Goal: Task Accomplishment & Management: Manage account settings

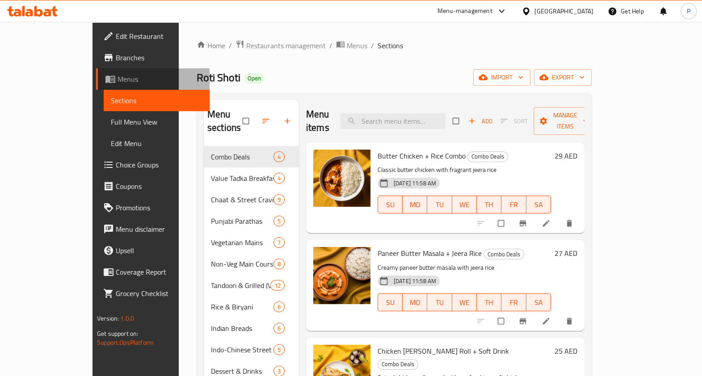
click at [96, 68] on link "Menus" at bounding box center [153, 78] width 114 height 21
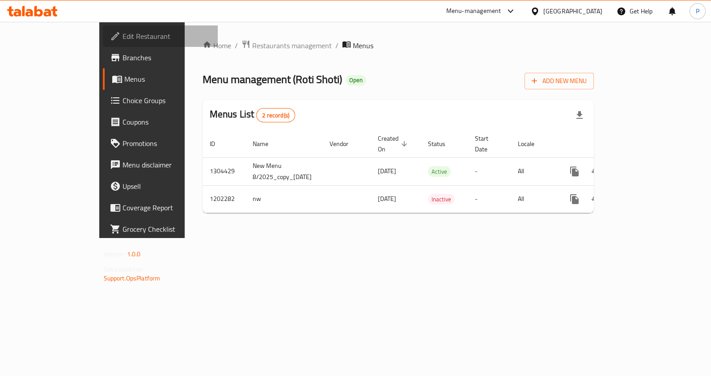
click at [122, 35] on span "Edit Restaurant" at bounding box center [166, 36] width 88 height 11
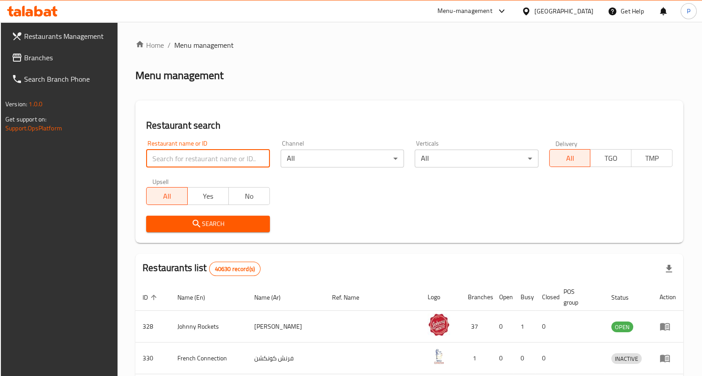
drag, startPoint x: 166, startPoint y: 162, endPoint x: 160, endPoint y: 161, distance: 6.4
click at [164, 163] on input "search" at bounding box center [207, 159] width 123 height 18
paste input "690568"
type input "690568"
click button "Search" at bounding box center [207, 224] width 123 height 17
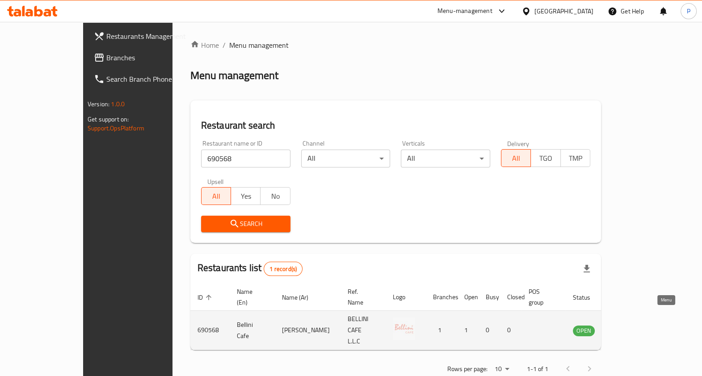
click at [636, 325] on link "enhanced table" at bounding box center [628, 330] width 17 height 11
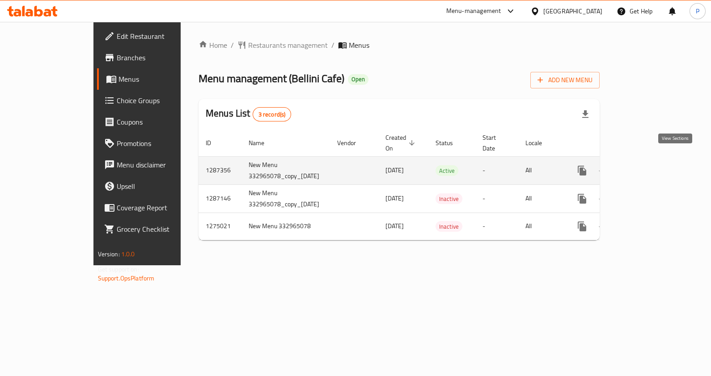
click at [652, 165] on icon "enhanced table" at bounding box center [646, 170] width 11 height 11
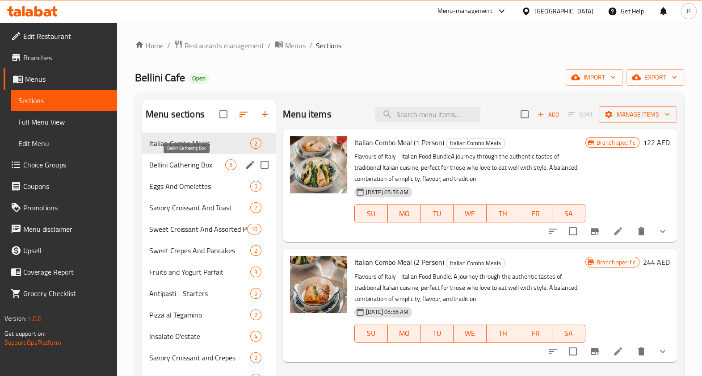
click at [194, 166] on span "Bellini Gathering Box" at bounding box center [187, 165] width 76 height 11
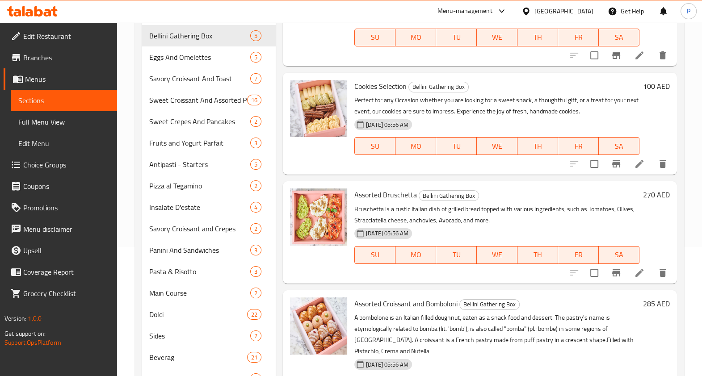
scroll to position [24, 0]
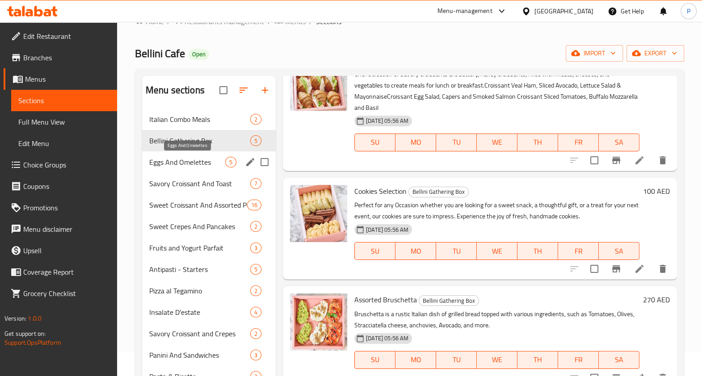
click at [192, 165] on span "Eggs And Omelettes" at bounding box center [187, 162] width 76 height 11
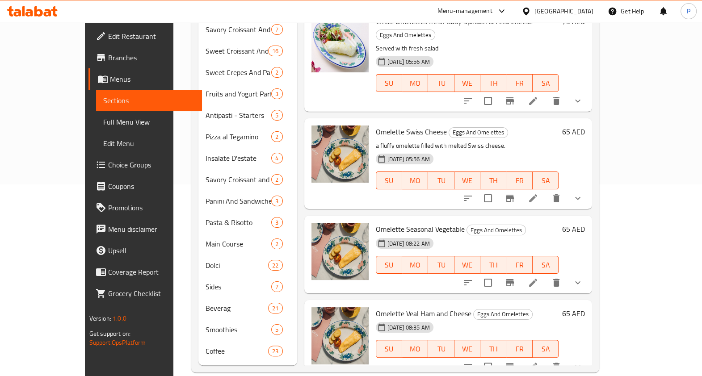
scroll to position [24, 0]
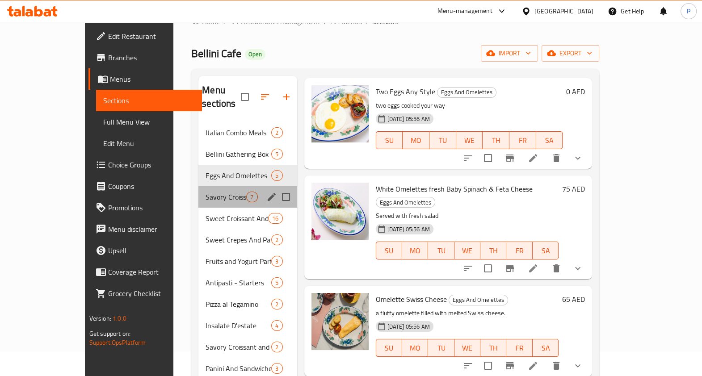
click at [198, 186] on div "Savory Croissant And Toast 7" at bounding box center [247, 196] width 98 height 21
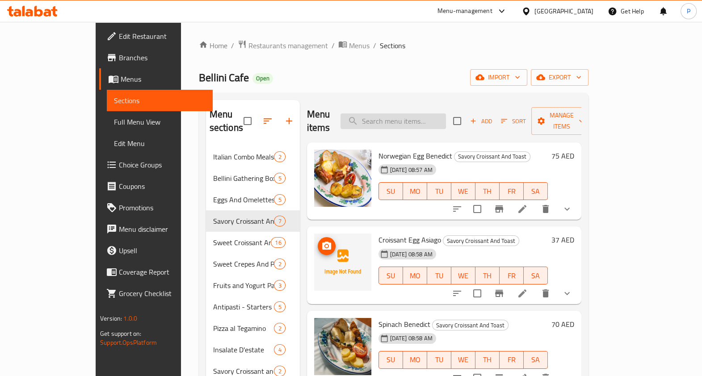
click at [396, 117] on input "search" at bounding box center [393, 122] width 105 height 16
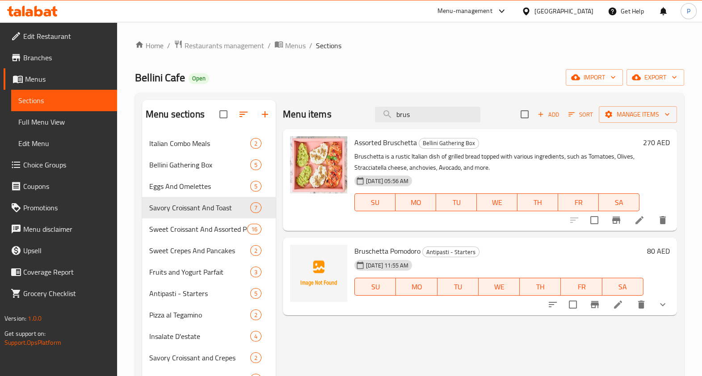
type input "brus"
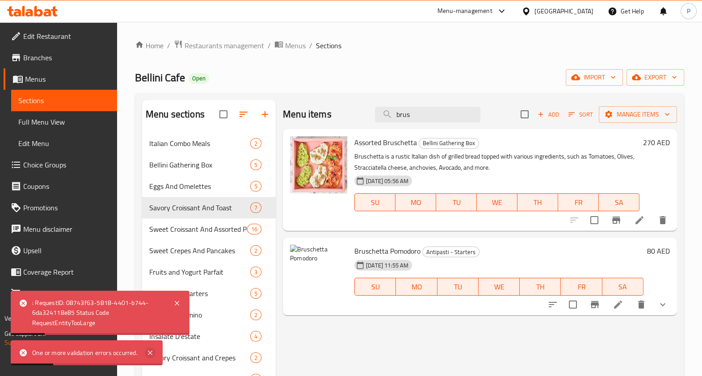
click at [151, 354] on icon at bounding box center [150, 353] width 4 height 4
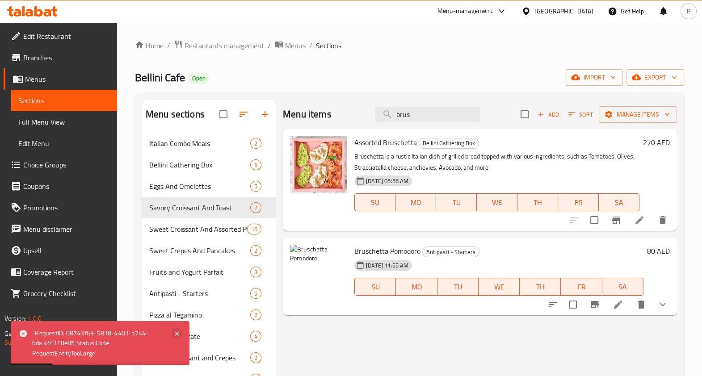
click at [175, 335] on icon at bounding box center [177, 333] width 11 height 11
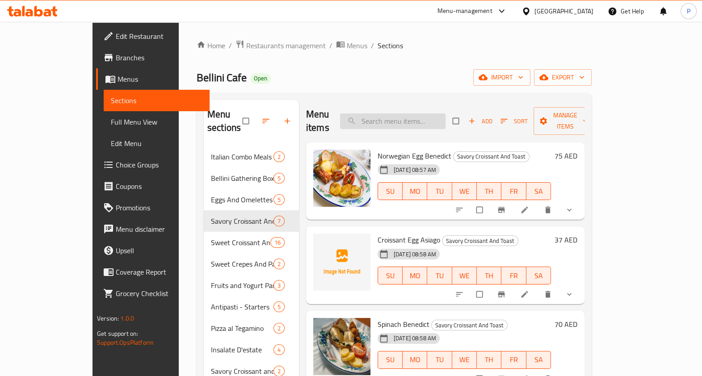
click at [398, 114] on input "search" at bounding box center [392, 122] width 105 height 16
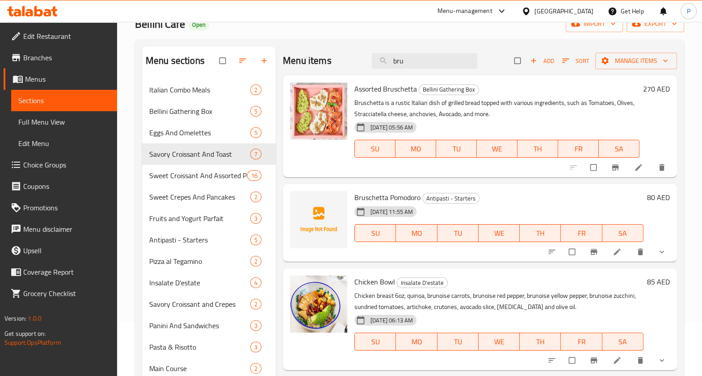
scroll to position [55, 0]
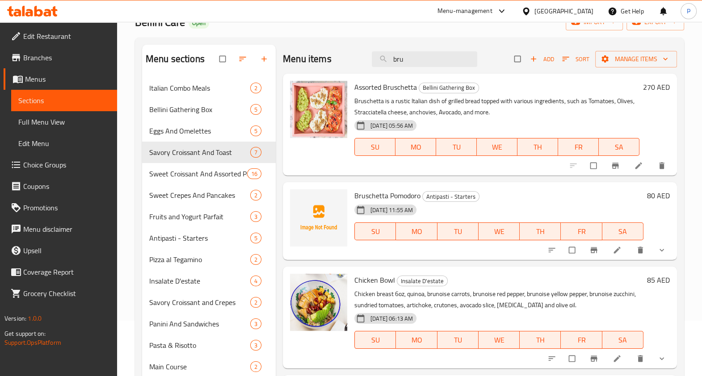
type input "bru"
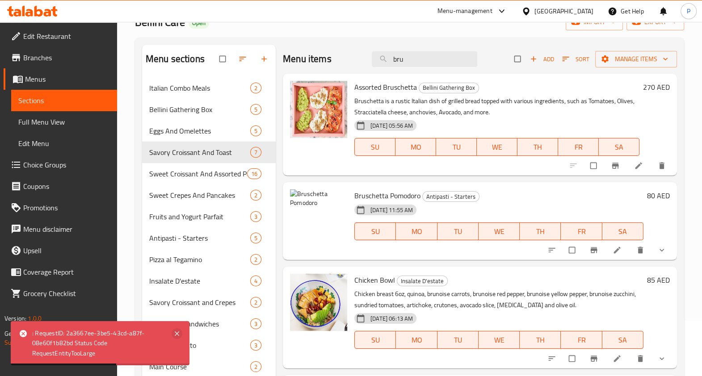
click at [181, 333] on icon at bounding box center [177, 333] width 11 height 11
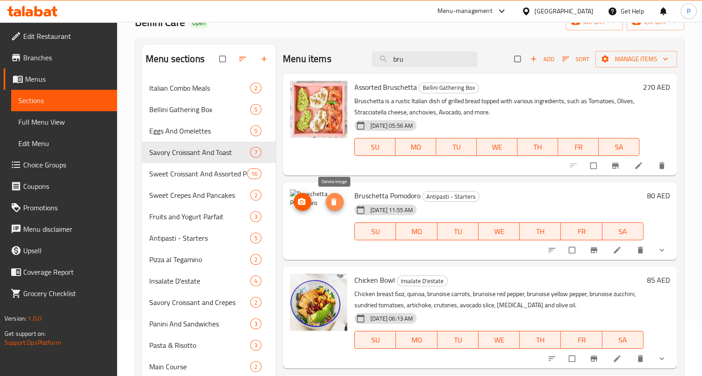
click at [336, 204] on icon "delete image" at bounding box center [333, 202] width 5 height 7
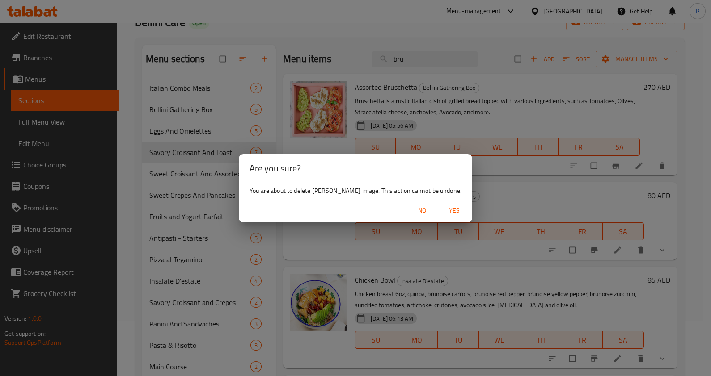
click at [459, 212] on span "Yes" at bounding box center [453, 210] width 21 height 11
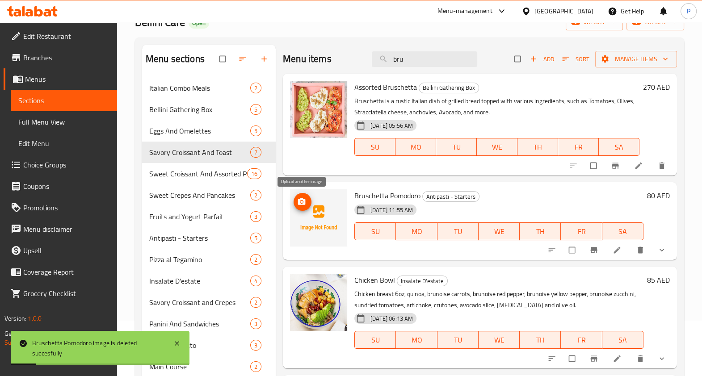
click at [306, 202] on icon "upload picture" at bounding box center [301, 202] width 9 height 9
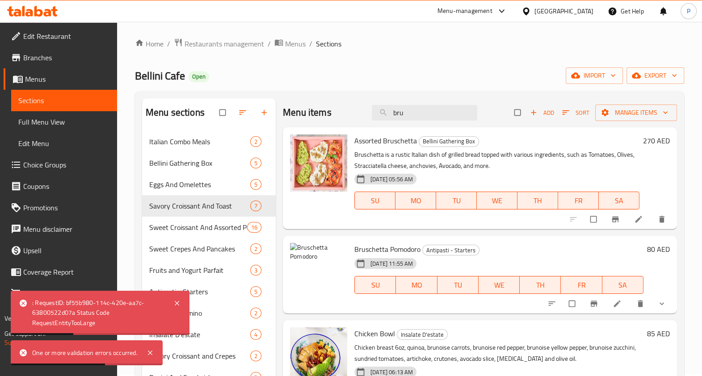
scroll to position [0, 0]
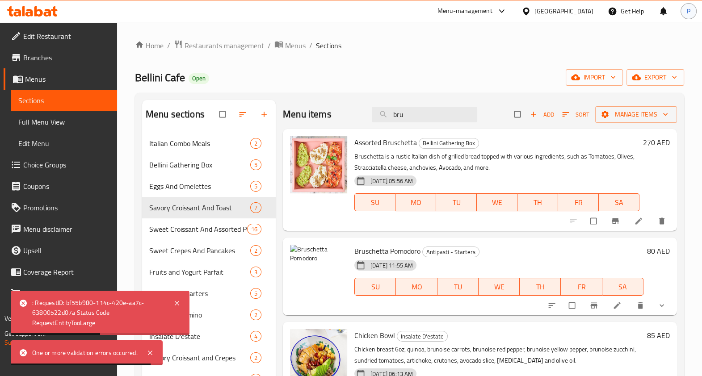
click at [694, 10] on div "P" at bounding box center [689, 11] width 16 height 16
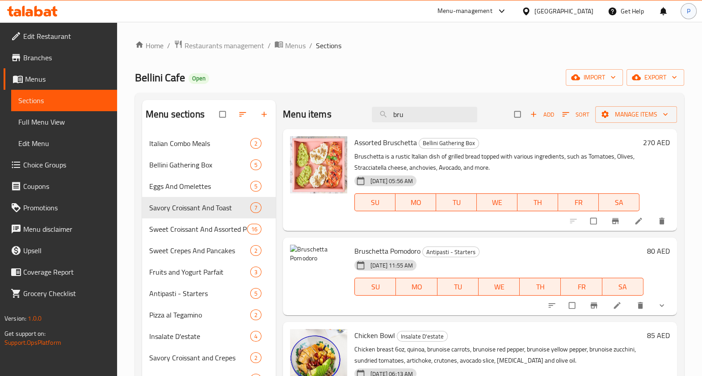
click at [693, 11] on div "P" at bounding box center [689, 11] width 16 height 16
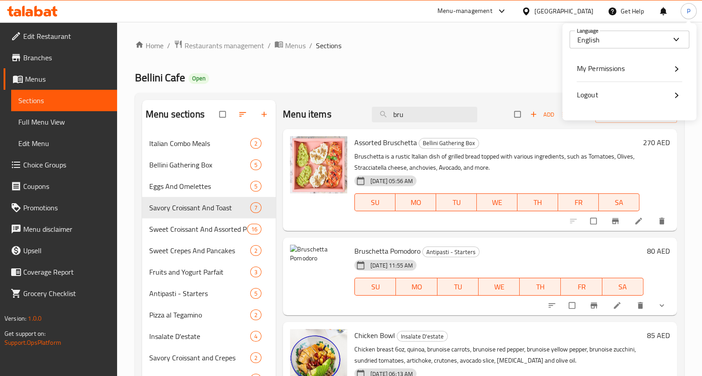
click at [625, 90] on div "Logout" at bounding box center [629, 95] width 105 height 12
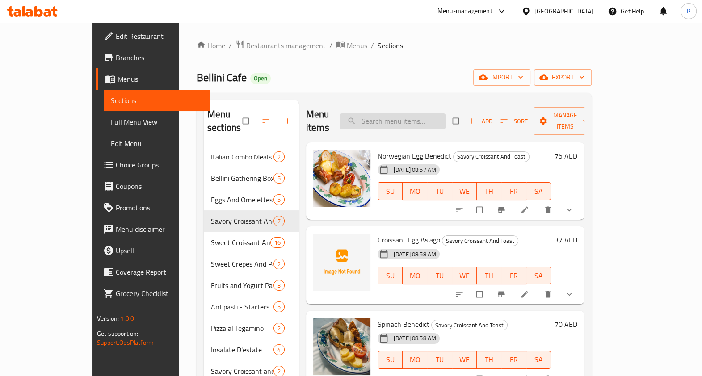
click at [390, 119] on input "search" at bounding box center [392, 122] width 105 height 16
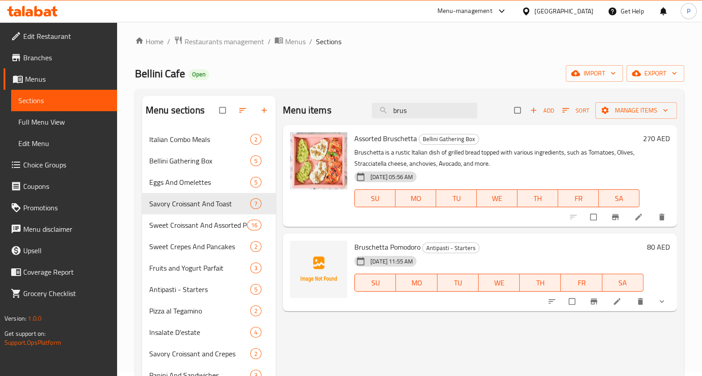
scroll to position [55, 0]
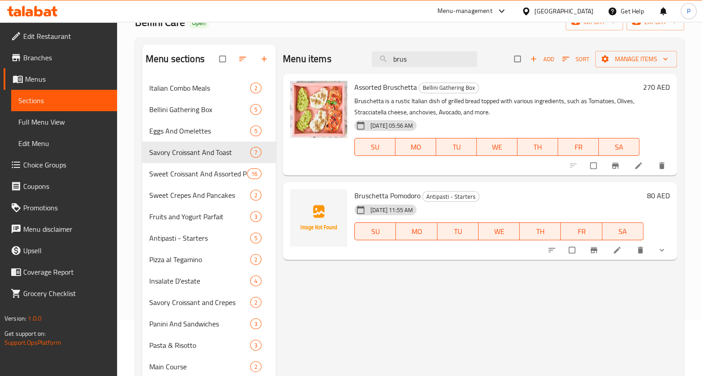
type input "brus"
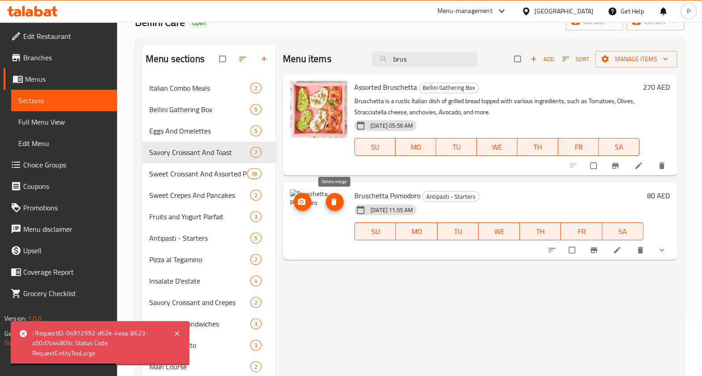
click at [335, 203] on icon "delete image" at bounding box center [333, 202] width 5 height 7
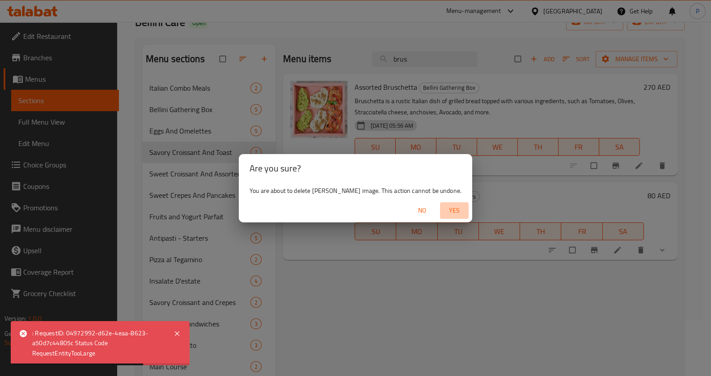
click at [459, 207] on span "Yes" at bounding box center [453, 210] width 21 height 11
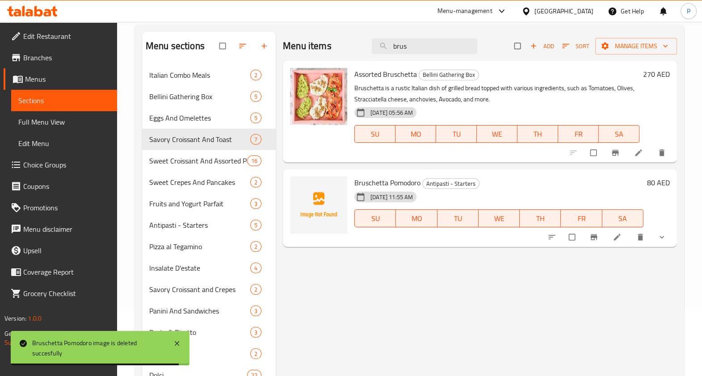
scroll to position [0, 0]
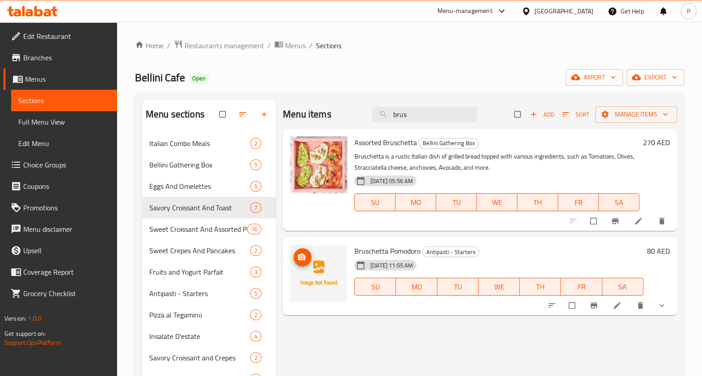
click at [320, 272] on img at bounding box center [318, 273] width 57 height 57
click at [308, 258] on span "upload picture" at bounding box center [303, 257] width 18 height 9
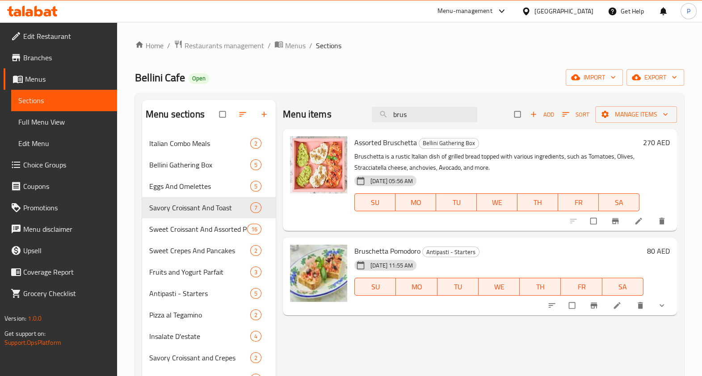
drag, startPoint x: 0, startPoint y: 100, endPoint x: 353, endPoint y: 331, distance: 421.8
click at [353, 331] on div "Menu items brus Add Sort Manage items Assorted Bruschetta Bellini Gathering Box…" at bounding box center [476, 322] width 401 height 444
drag, startPoint x: 503, startPoint y: 163, endPoint x: 360, endPoint y: 351, distance: 236.2
click at [360, 351] on div "Menu items brus Add Sort Manage items Assorted Bruschetta Bellini Gathering Box…" at bounding box center [476, 322] width 401 height 444
drag, startPoint x: 417, startPoint y: 118, endPoint x: 380, endPoint y: 90, distance: 45.9
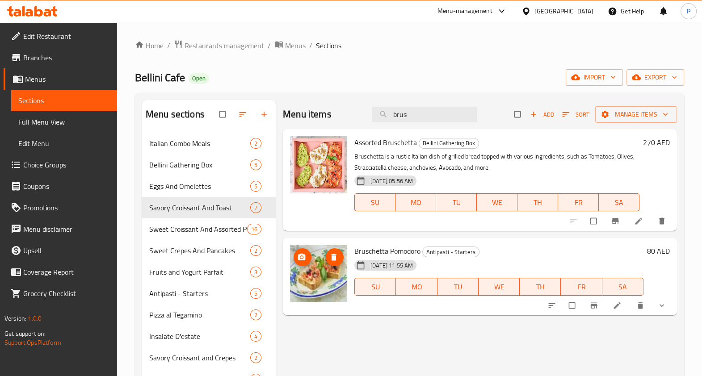
click at [364, 109] on div "Menu items brus Add Sort Manage items" at bounding box center [480, 114] width 394 height 29
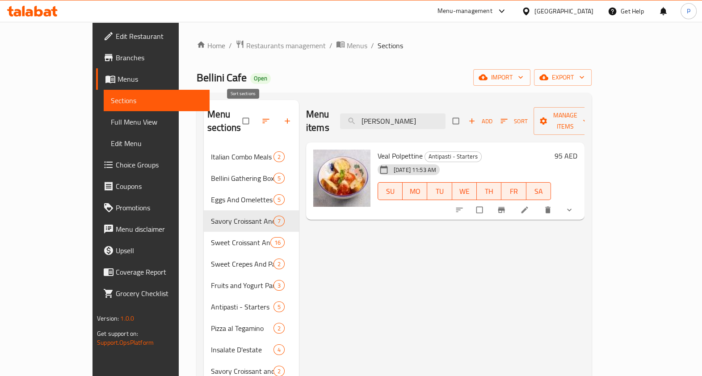
drag, startPoint x: 450, startPoint y: 114, endPoint x: 208, endPoint y: 106, distance: 242.3
click at [206, 110] on div "Menu sections Italian Combo Meals 2 Bellini Gathering Box 5 Eggs And Omelettes …" at bounding box center [394, 328] width 381 height 457
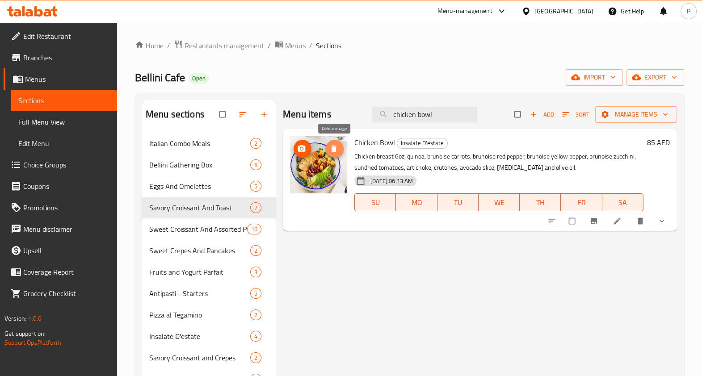
click at [330, 141] on button "delete image" at bounding box center [335, 149] width 18 height 18
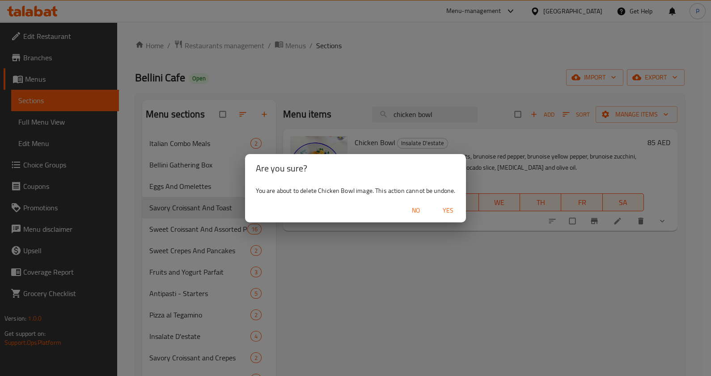
click at [448, 214] on span "Yes" at bounding box center [447, 210] width 21 height 11
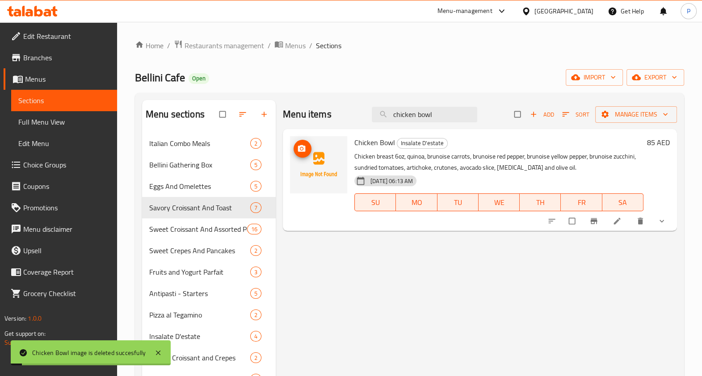
click at [298, 152] on icon "upload picture" at bounding box center [301, 148] width 9 height 9
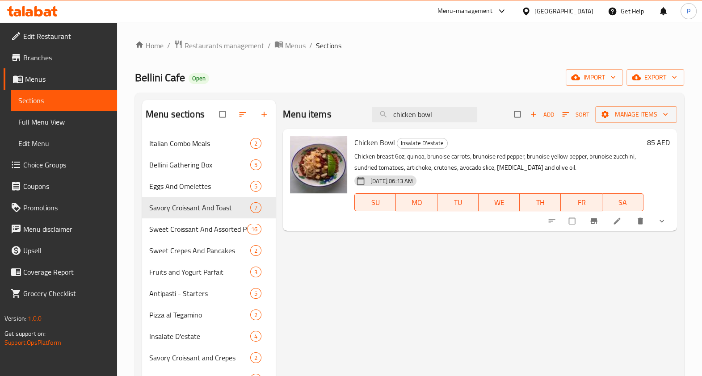
drag, startPoint x: 447, startPoint y: 109, endPoint x: 335, endPoint y: 97, distance: 112.4
click at [328, 107] on div "Menu items chicken bowl Add Sort Manage items" at bounding box center [480, 114] width 394 height 29
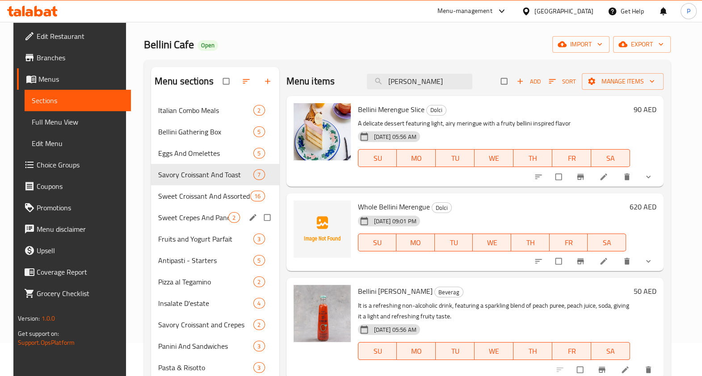
scroll to position [24, 0]
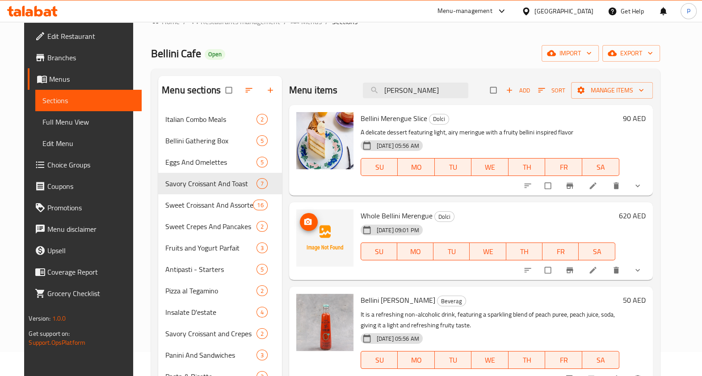
click at [311, 228] on img at bounding box center [324, 238] width 57 height 57
click at [304, 221] on icon "upload picture" at bounding box center [308, 222] width 8 height 7
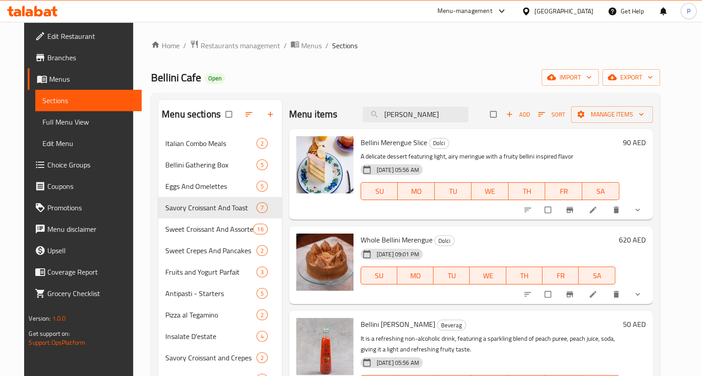
scroll to position [0, 0]
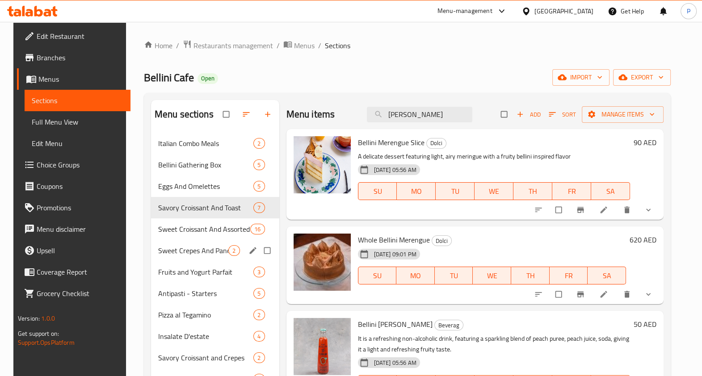
click at [181, 262] on div "Fruits and Yogurt Parfait 3" at bounding box center [215, 271] width 128 height 21
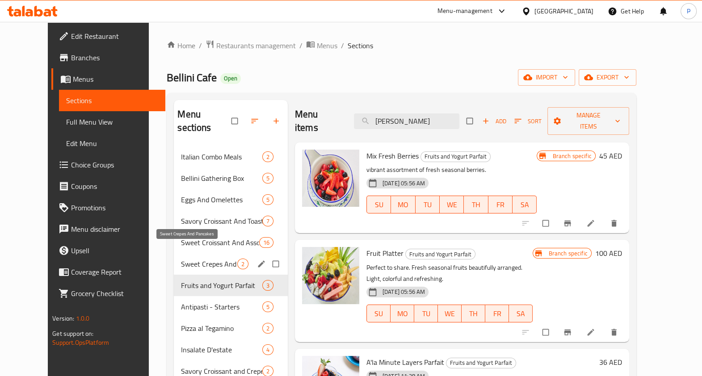
click at [194, 259] on span "Sweet Crepes And Pancakes" at bounding box center [209, 264] width 56 height 11
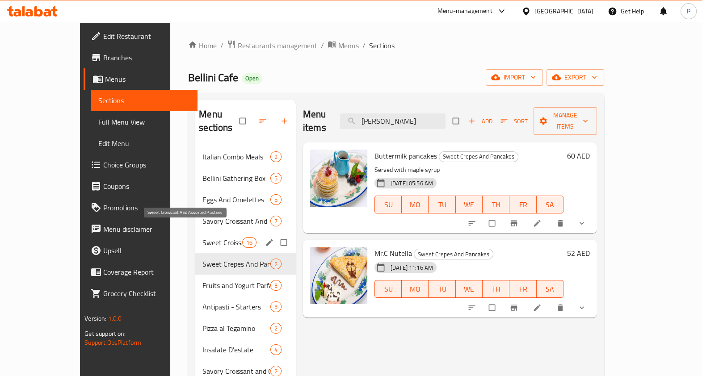
click at [202, 237] on span "Sweet Croissant And Assorted Pastries" at bounding box center [221, 242] width 39 height 11
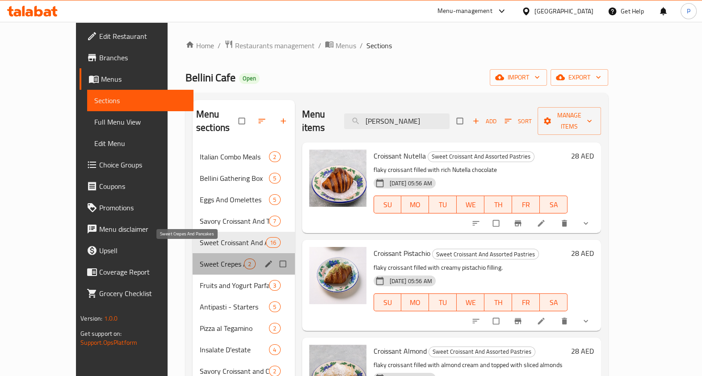
click at [200, 259] on span "Sweet Crepes And Pancakes" at bounding box center [222, 264] width 44 height 11
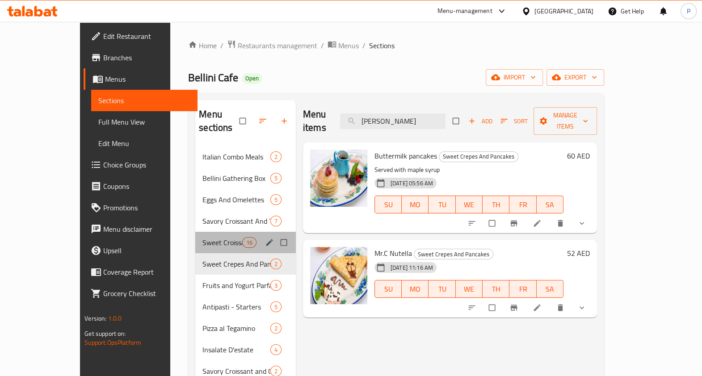
click at [197, 232] on div "Sweet Croissant And Assorted Pastries 16" at bounding box center [245, 242] width 101 height 21
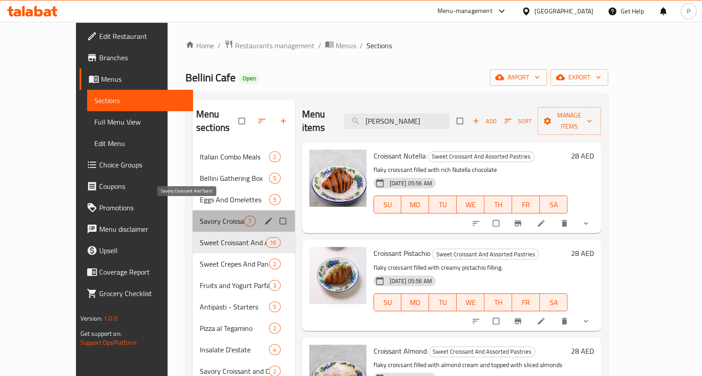
click at [200, 216] on span "Savory Croissant And Toast" at bounding box center [222, 221] width 44 height 11
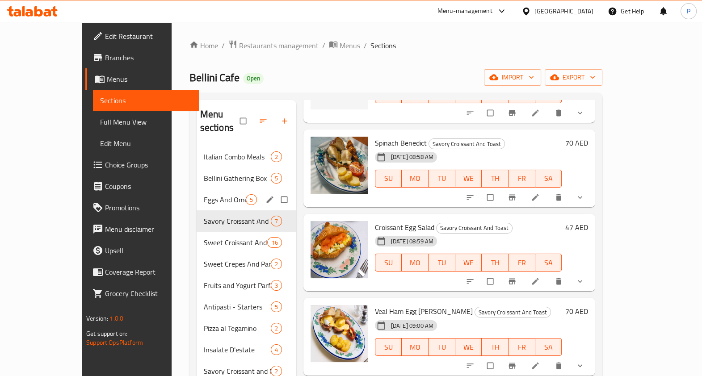
click at [209, 189] on div "Eggs And Omelettes 5" at bounding box center [247, 199] width 100 height 21
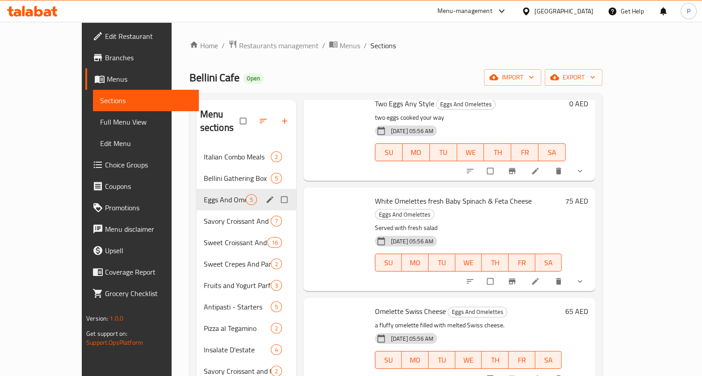
scroll to position [40, 0]
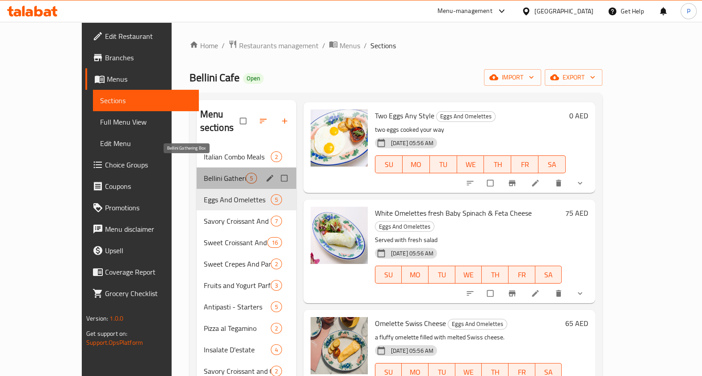
click at [207, 173] on span "Bellini Gathering Box" at bounding box center [225, 178] width 42 height 11
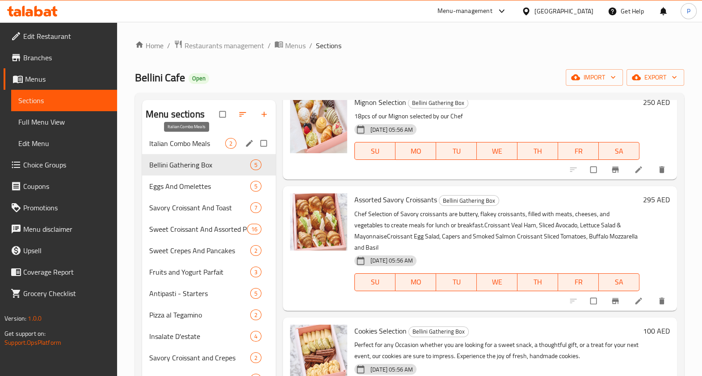
click at [204, 146] on span "Italian Combo Meals" at bounding box center [187, 143] width 76 height 11
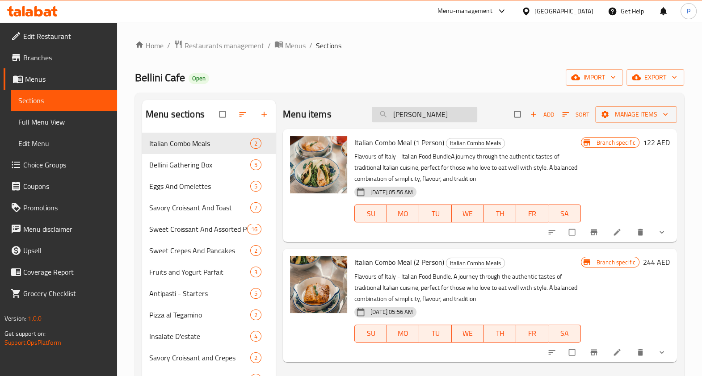
drag, startPoint x: 416, startPoint y: 116, endPoint x: 438, endPoint y: 110, distance: 23.6
click at [438, 110] on input "bellini" at bounding box center [424, 115] width 105 height 16
click at [179, 167] on span "Bellini Gathering Box" at bounding box center [187, 165] width 76 height 11
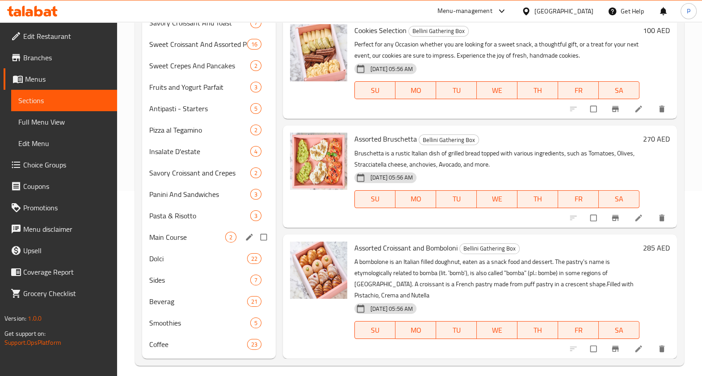
scroll to position [192, 0]
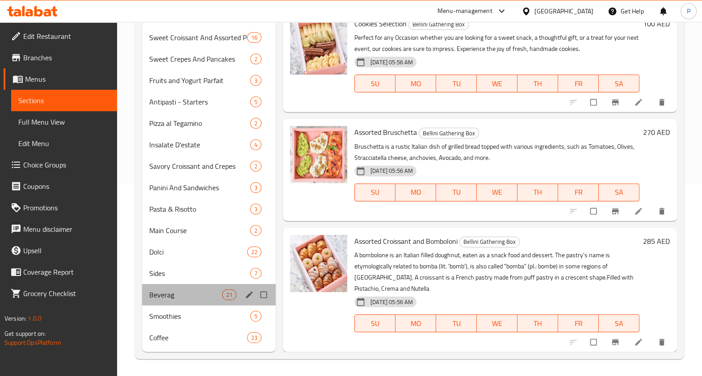
drag, startPoint x: 171, startPoint y: 303, endPoint x: 169, endPoint y: 292, distance: 10.5
click at [171, 302] on div "Beverag 21" at bounding box center [209, 294] width 134 height 21
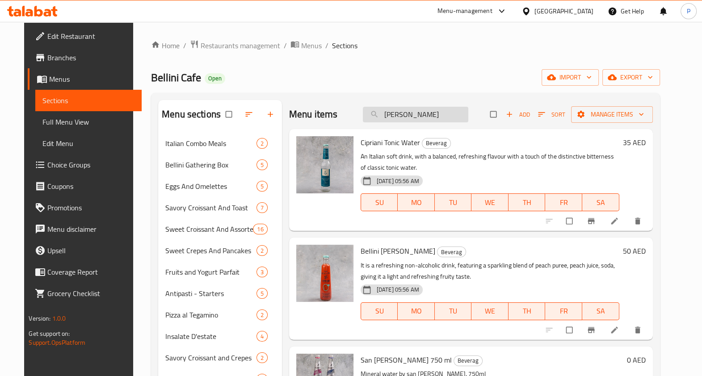
click at [441, 114] on input "bellini" at bounding box center [415, 115] width 105 height 16
type input "b"
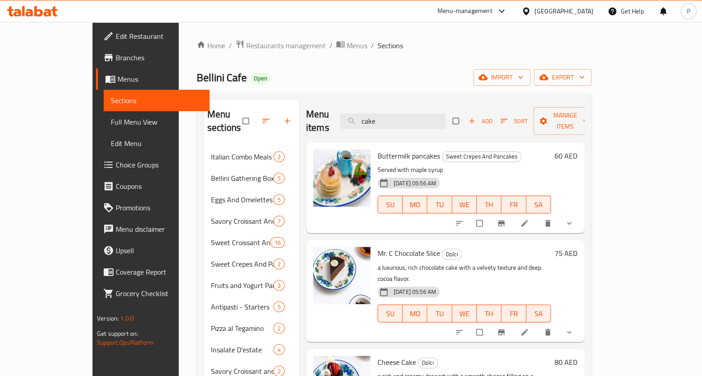
drag, startPoint x: 412, startPoint y: 115, endPoint x: 363, endPoint y: 115, distance: 49.6
click at [363, 115] on div "Menu items cake Add Sort Manage items" at bounding box center [445, 121] width 278 height 42
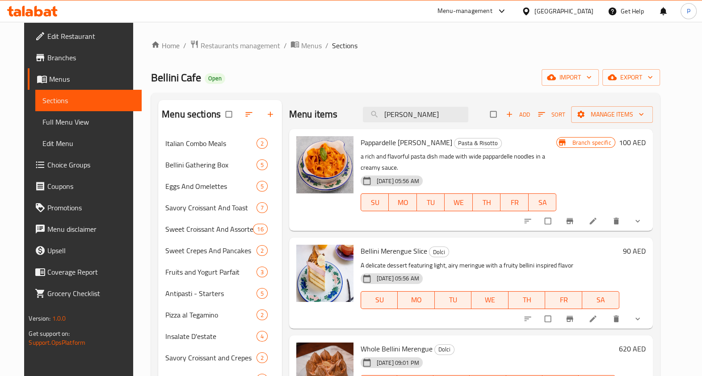
drag, startPoint x: 422, startPoint y: 119, endPoint x: 345, endPoint y: 114, distance: 77.1
click at [345, 114] on div "Menu items bellini Add Sort Manage items" at bounding box center [471, 114] width 364 height 29
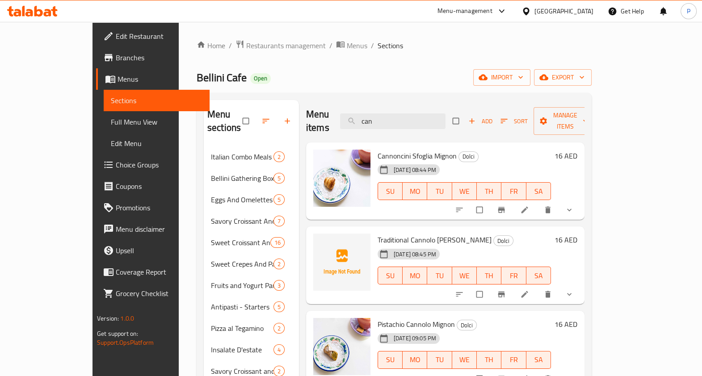
drag, startPoint x: 418, startPoint y: 118, endPoint x: 364, endPoint y: 118, distance: 53.6
click at [360, 122] on div "Menu items can Add Sort Manage items" at bounding box center [445, 121] width 278 height 42
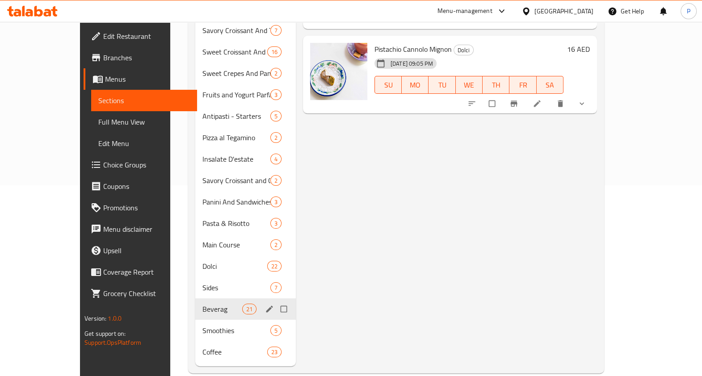
scroll to position [192, 0]
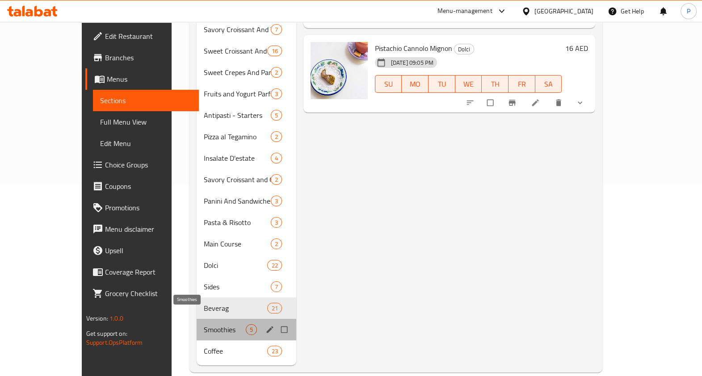
click at [204, 324] on span "Smoothies" at bounding box center [225, 329] width 42 height 11
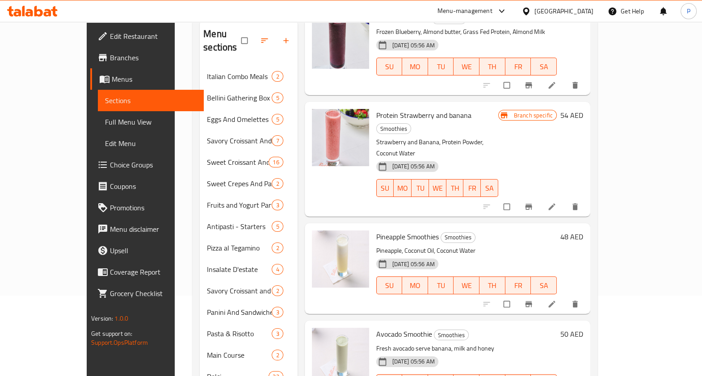
scroll to position [67, 0]
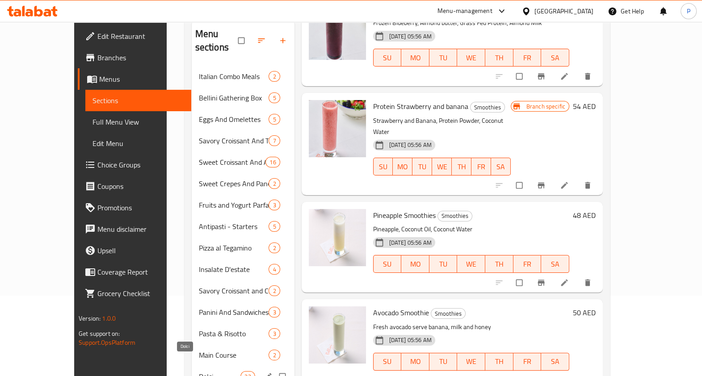
click at [199, 371] on span "Dolci" at bounding box center [220, 376] width 42 height 11
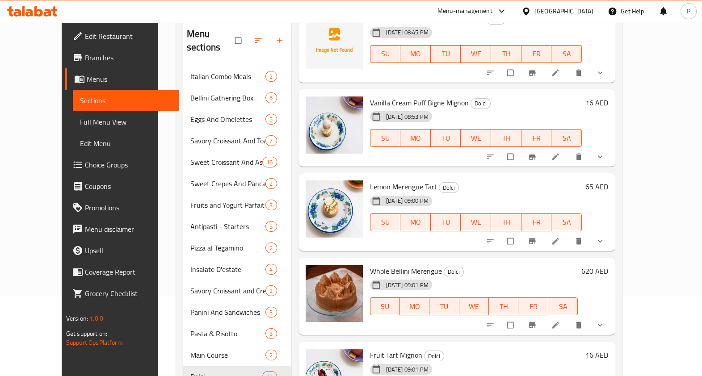
scroll to position [279, 0]
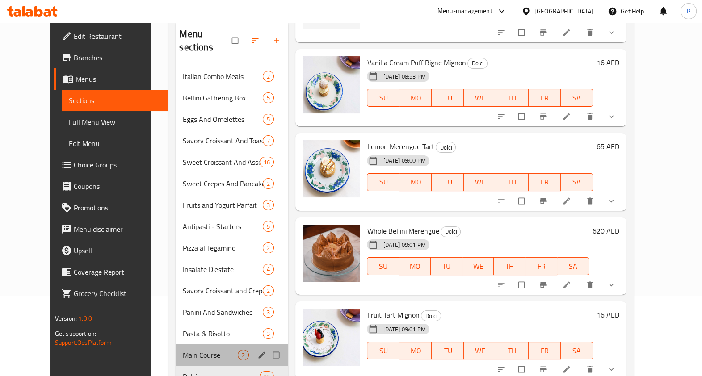
click at [177, 345] on div "Main Course 2" at bounding box center [232, 355] width 113 height 21
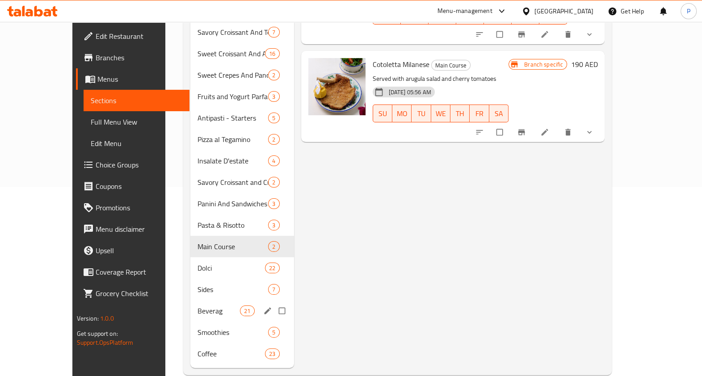
scroll to position [192, 0]
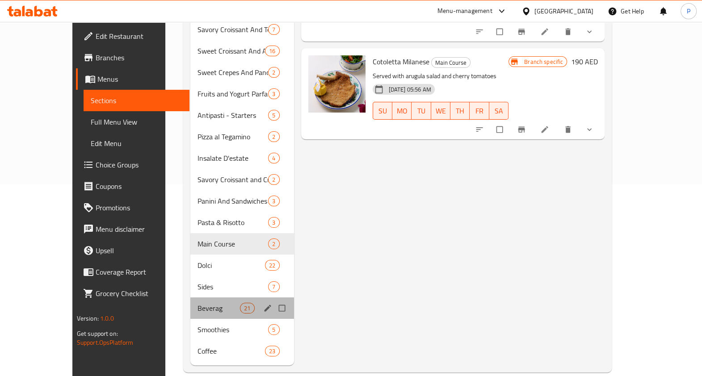
click at [190, 300] on div "Beverag 21" at bounding box center [242, 308] width 104 height 21
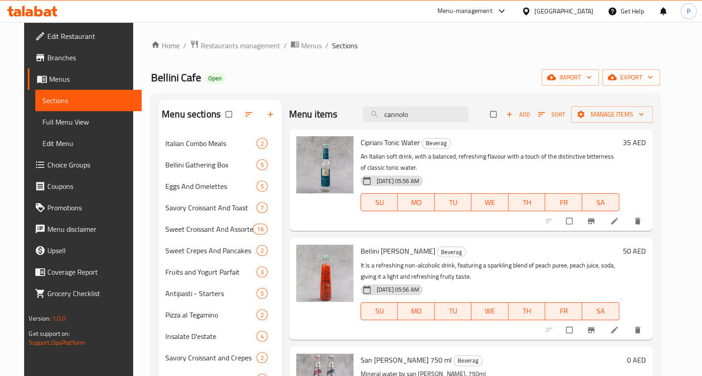
scroll to position [192, 0]
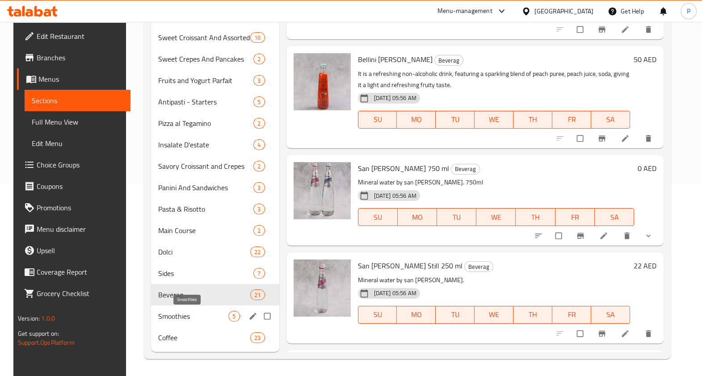
click at [179, 313] on span "Smoothies" at bounding box center [193, 316] width 71 height 11
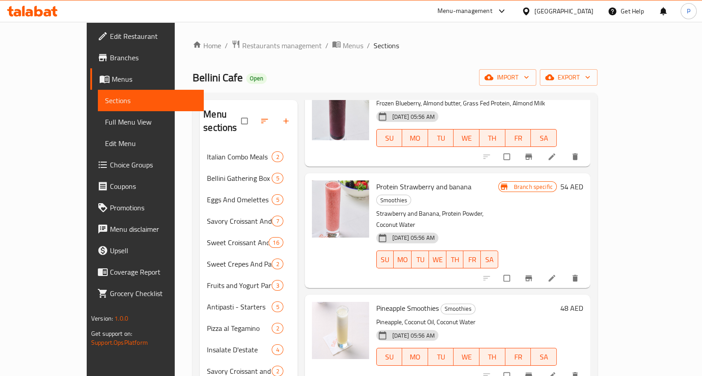
scroll to position [192, 0]
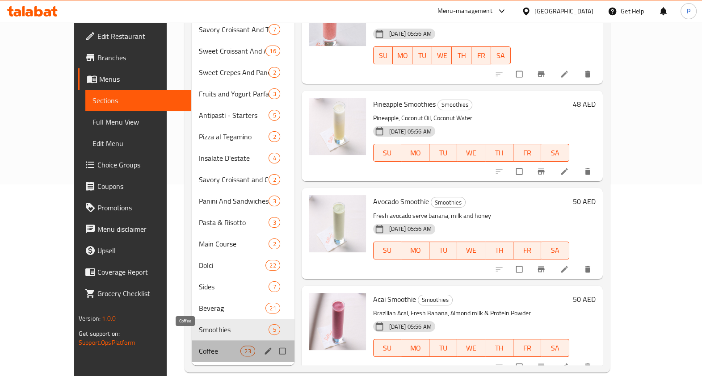
click at [199, 346] on span "Coffee" at bounding box center [220, 351] width 42 height 11
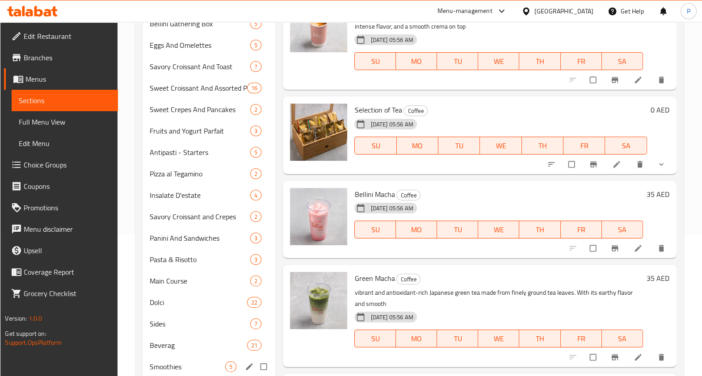
scroll to position [192, 0]
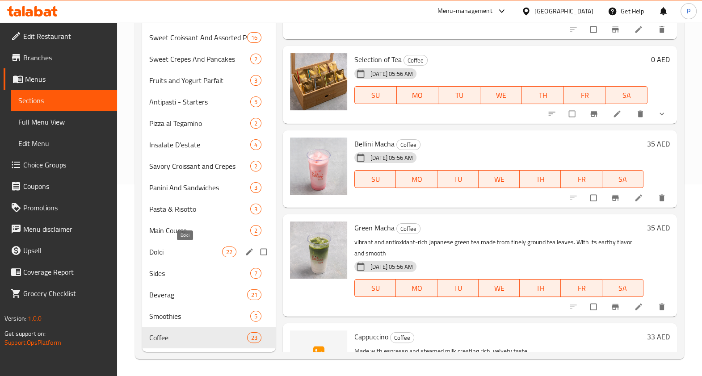
click at [189, 248] on span "Dolci" at bounding box center [185, 252] width 73 height 11
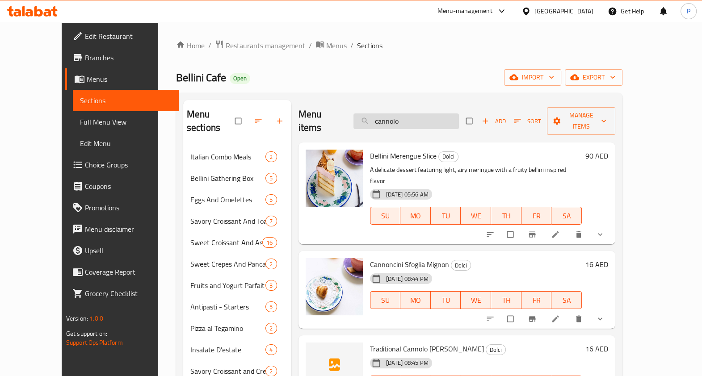
click at [420, 114] on input "cannolo" at bounding box center [405, 122] width 105 height 16
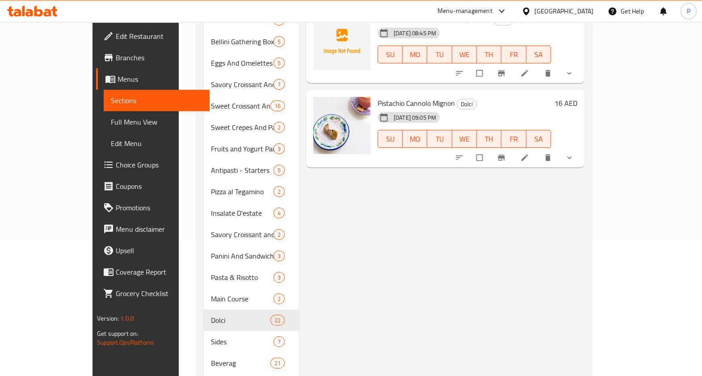
scroll to position [24, 0]
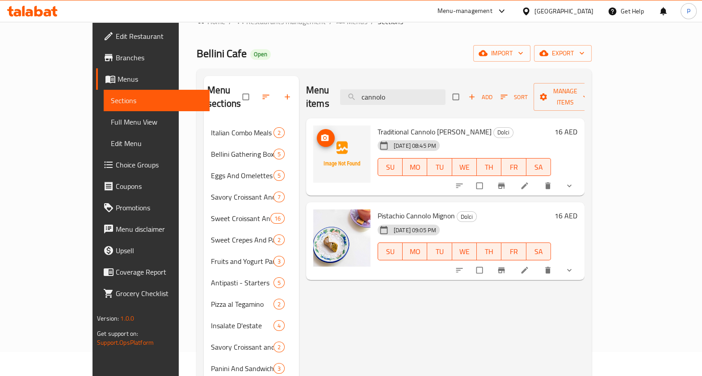
click at [335, 136] on img at bounding box center [341, 154] width 57 height 57
click at [317, 134] on span "upload picture" at bounding box center [326, 138] width 18 height 9
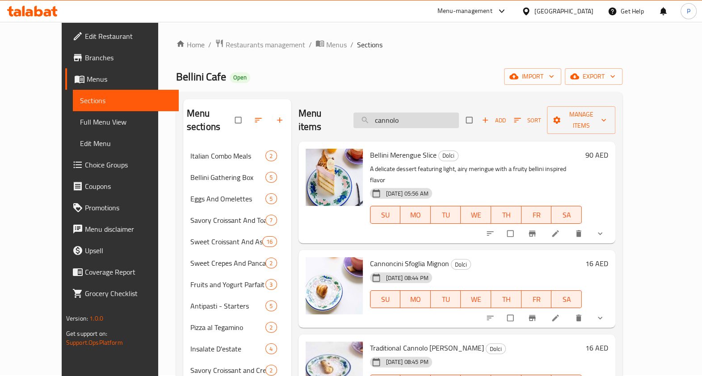
scroll to position [0, 0]
drag, startPoint x: 418, startPoint y: 119, endPoint x: 345, endPoint y: 117, distance: 72.9
click at [342, 118] on div "Menu items cannolo Add Sort Manage items" at bounding box center [457, 121] width 317 height 42
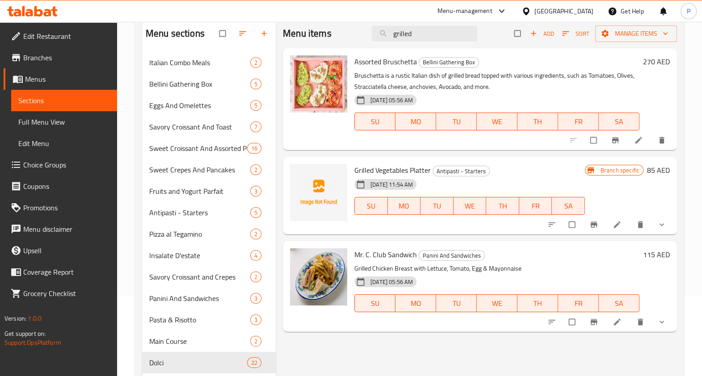
scroll to position [55, 0]
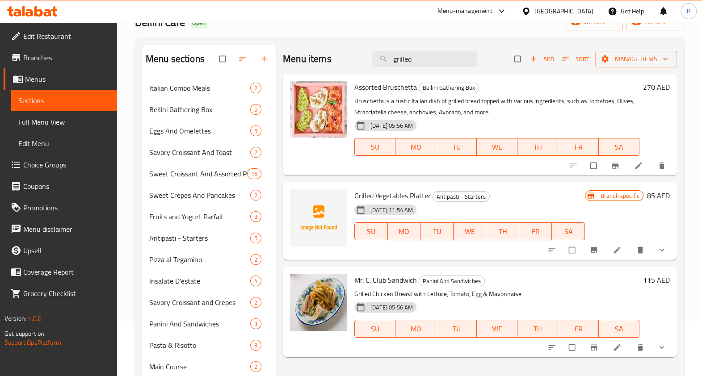
type input "grilled"
click at [305, 198] on icon "upload picture" at bounding box center [301, 202] width 9 height 9
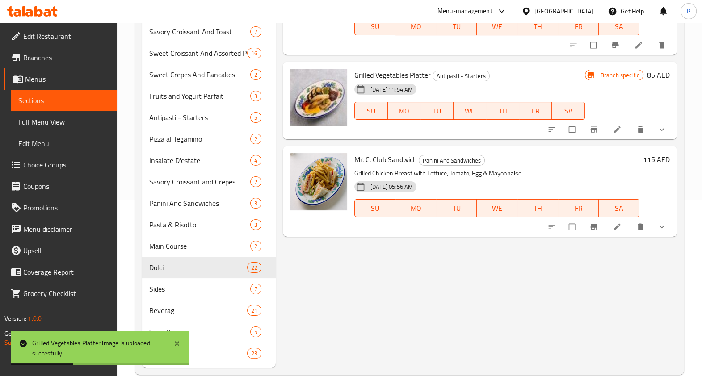
scroll to position [0, 0]
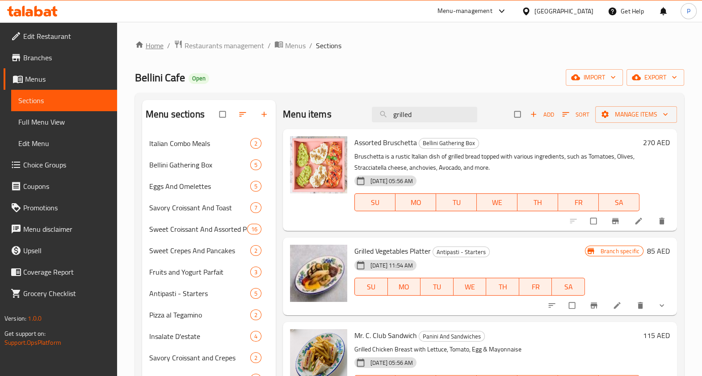
click at [149, 45] on link "Home" at bounding box center [149, 45] width 29 height 11
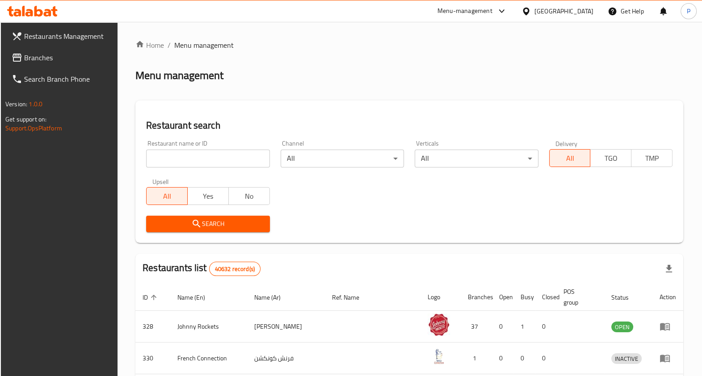
click at [187, 156] on input "search" at bounding box center [207, 159] width 123 height 18
type input "parathe ki gully"
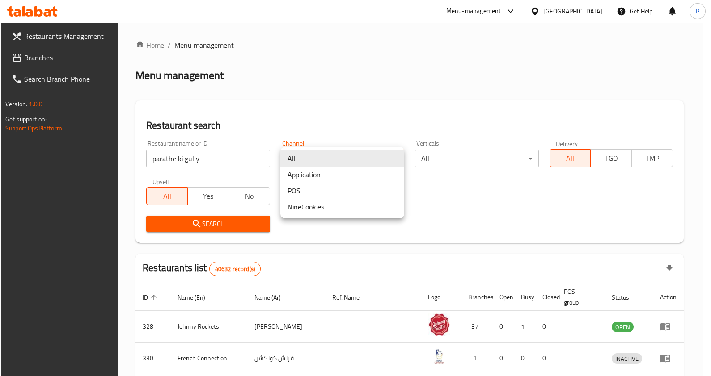
click at [234, 156] on div at bounding box center [355, 188] width 711 height 376
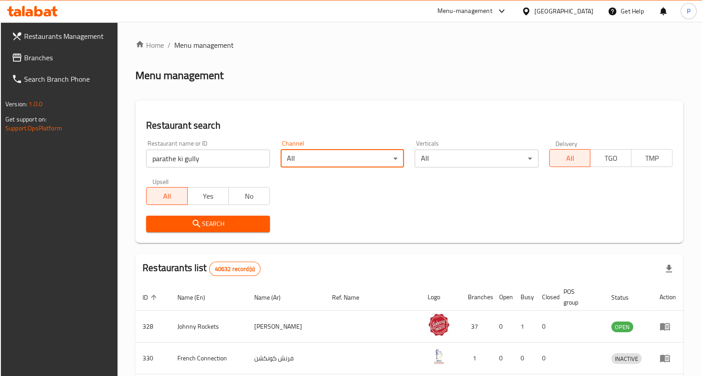
click at [212, 161] on input "parathe ki gully" at bounding box center [207, 159] width 123 height 18
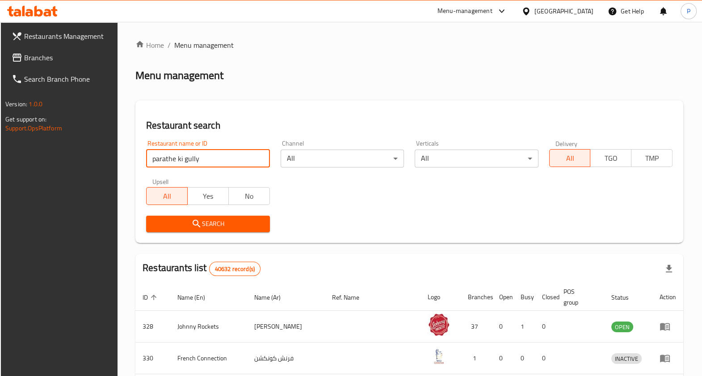
click button "Search" at bounding box center [207, 224] width 123 height 17
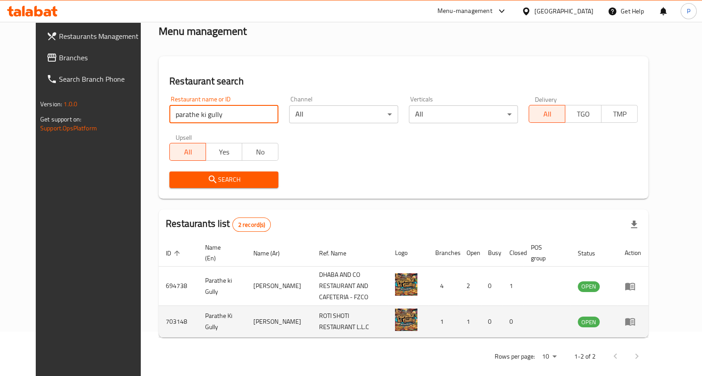
scroll to position [46, 0]
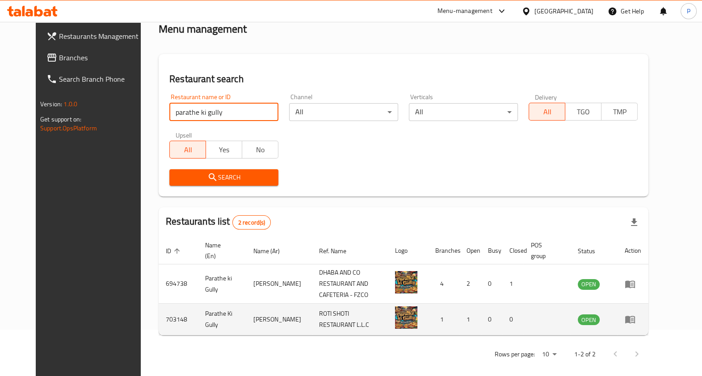
click at [250, 315] on td "[PERSON_NAME]" at bounding box center [279, 320] width 66 height 32
click at [635, 314] on icon "enhanced table" at bounding box center [630, 319] width 11 height 11
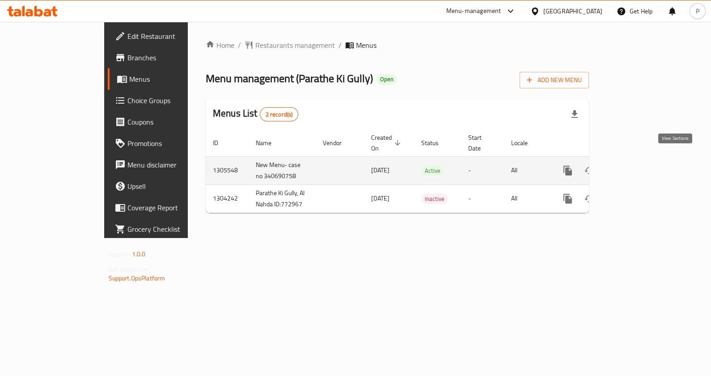
click at [636, 167] on icon "enhanced table" at bounding box center [632, 171] width 8 height 8
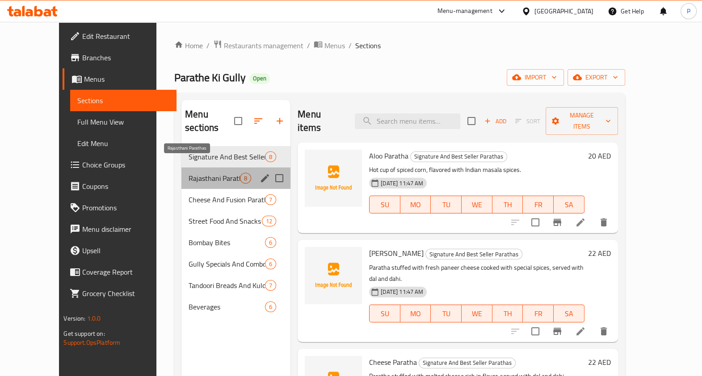
drag, startPoint x: 203, startPoint y: 166, endPoint x: 206, endPoint y: 173, distance: 7.6
click at [200, 173] on span "Rajasthani Parathas" at bounding box center [214, 178] width 51 height 11
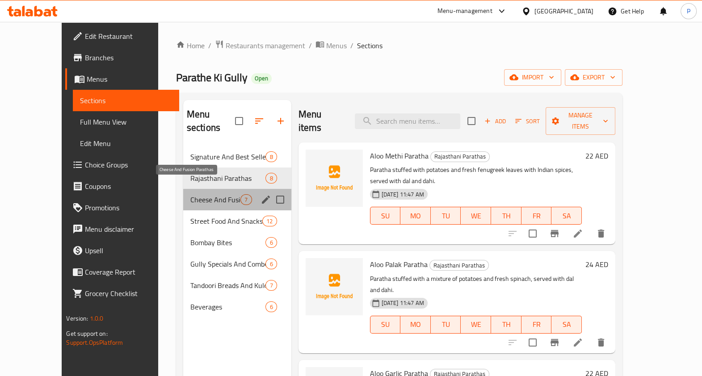
click at [190, 194] on span "Cheese And Fusion Parathas" at bounding box center [215, 199] width 50 height 11
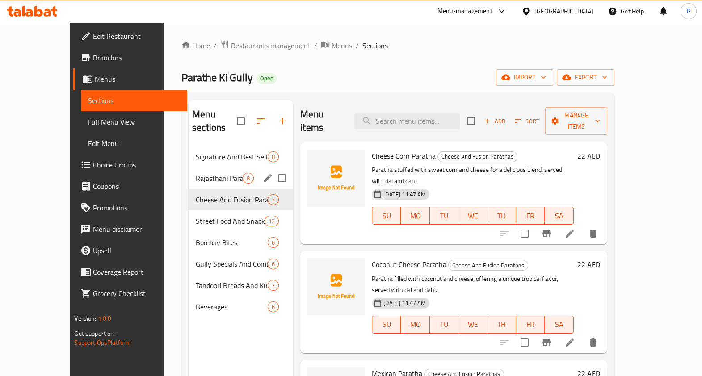
click at [189, 150] on div "Signature And Best Seller Parathas 8" at bounding box center [241, 156] width 105 height 21
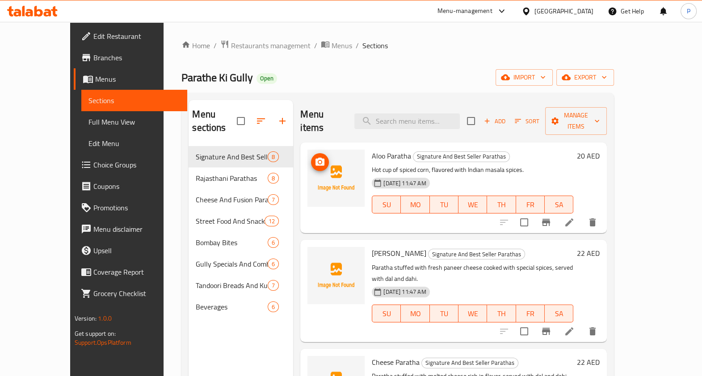
click at [341, 156] on img at bounding box center [335, 178] width 57 height 57
click at [316, 158] on icon "upload picture" at bounding box center [320, 162] width 9 height 8
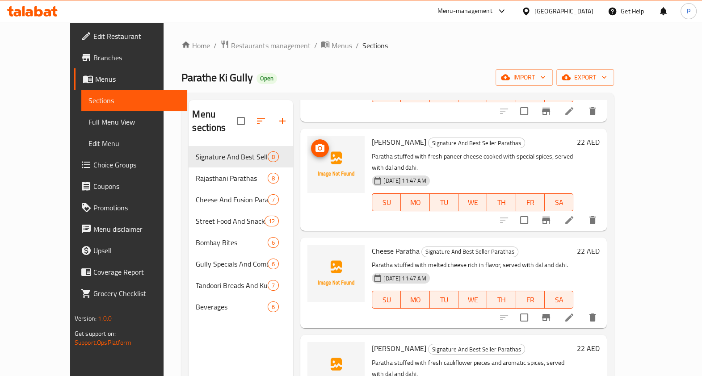
click at [311, 143] on span "upload picture" at bounding box center [320, 148] width 18 height 11
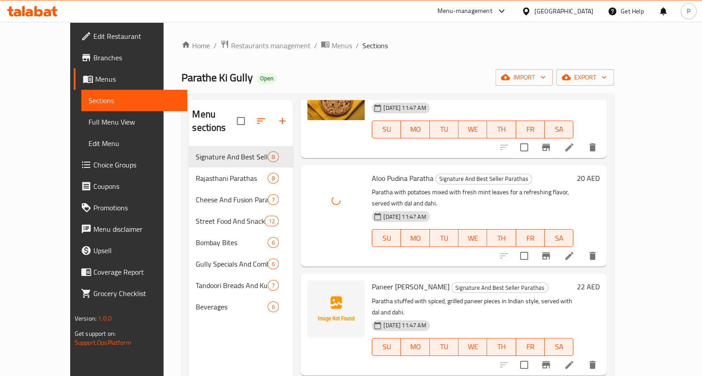
scroll to position [335, 0]
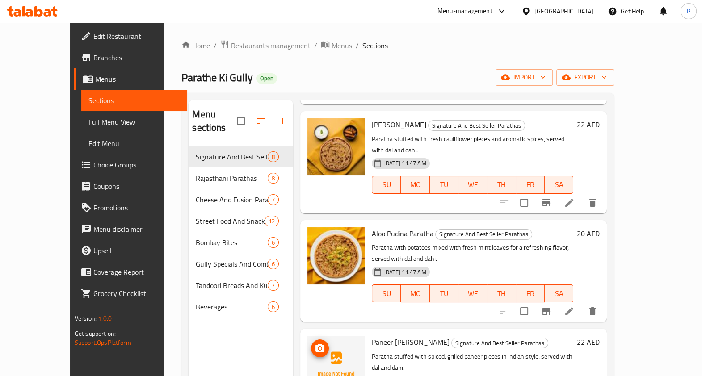
click at [319, 336] on img at bounding box center [335, 364] width 57 height 57
click at [315, 343] on icon "upload picture" at bounding box center [320, 348] width 11 height 11
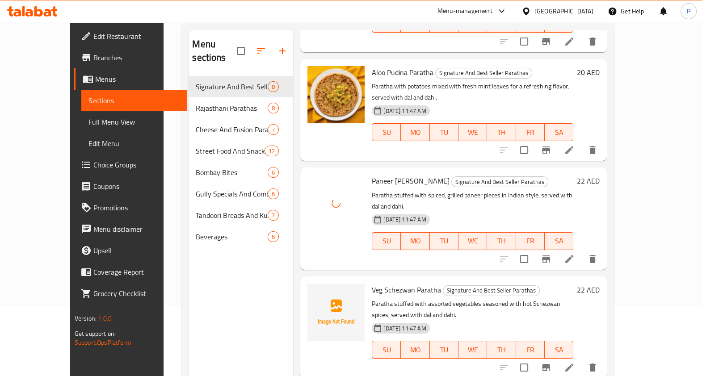
scroll to position [125, 0]
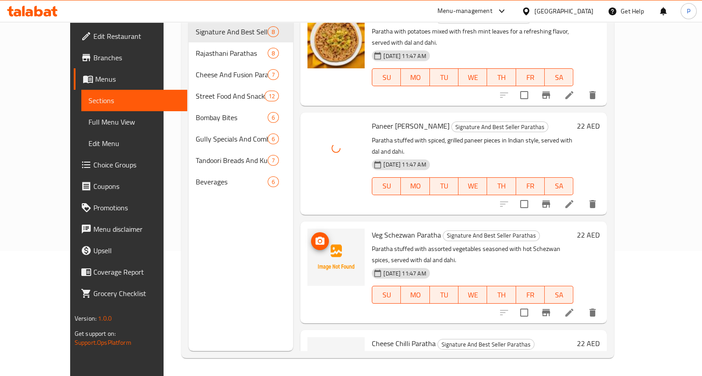
click at [324, 229] on img at bounding box center [335, 257] width 57 height 57
click at [315, 236] on icon "upload picture" at bounding box center [320, 241] width 11 height 11
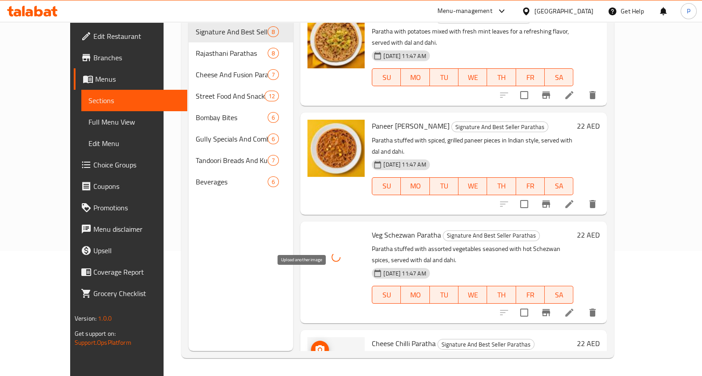
click at [316, 345] on icon "upload picture" at bounding box center [320, 349] width 9 height 8
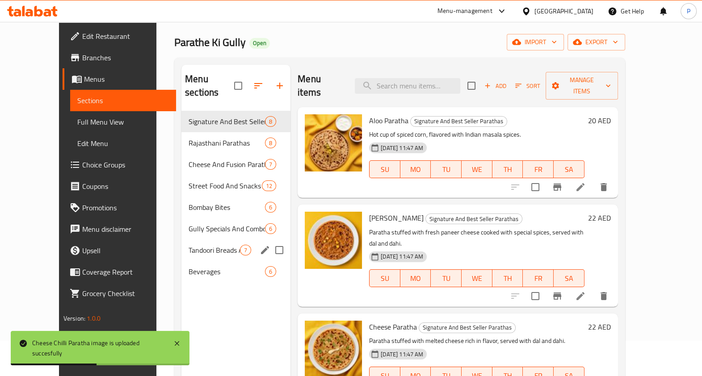
scroll to position [0, 0]
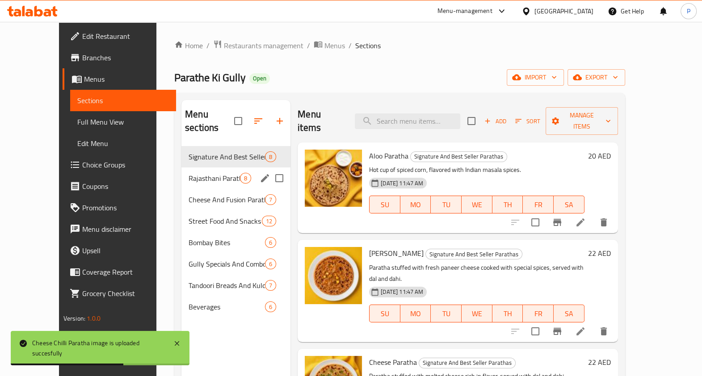
click at [189, 173] on span "Rajasthani Parathas" at bounding box center [214, 178] width 51 height 11
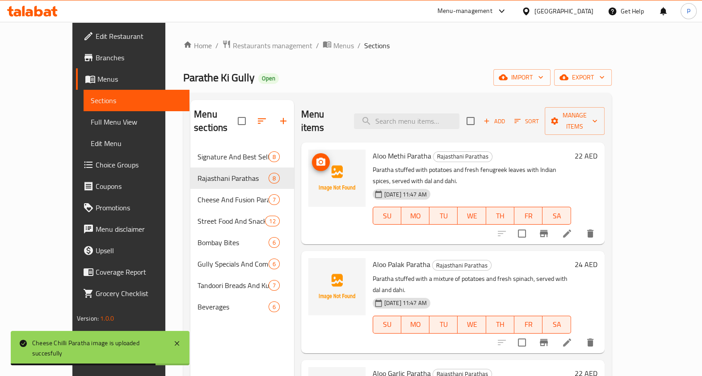
click at [321, 168] on img at bounding box center [336, 178] width 57 height 57
click at [316, 157] on icon "upload picture" at bounding box center [321, 162] width 11 height 11
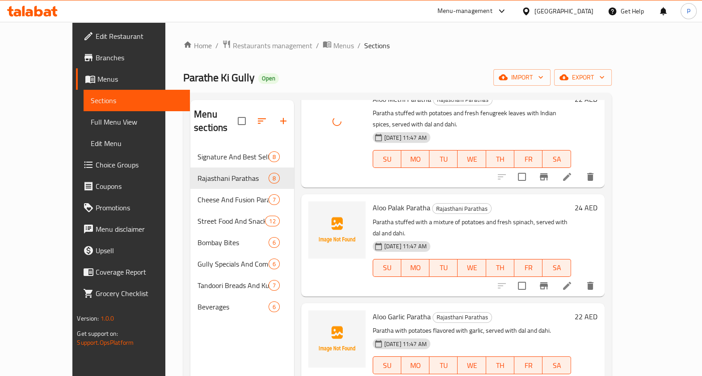
scroll to position [111, 0]
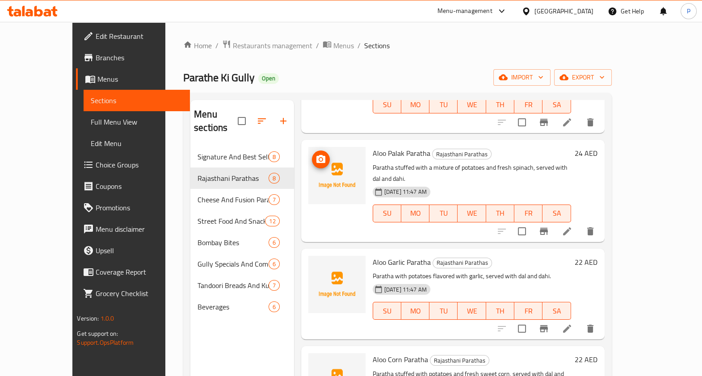
click at [329, 149] on img at bounding box center [336, 175] width 57 height 57
click at [320, 158] on circle "upload picture" at bounding box center [321, 159] width 3 height 3
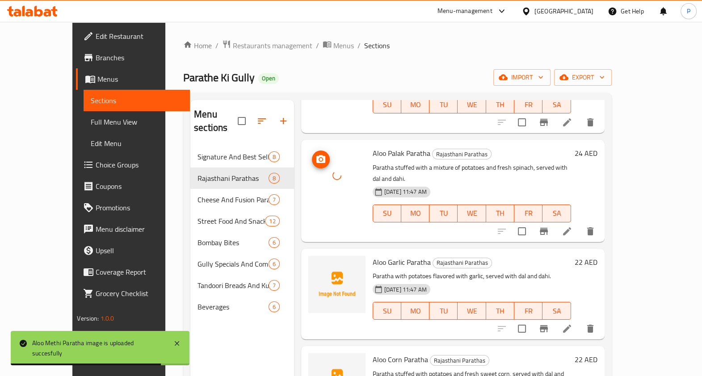
scroll to position [223, 0]
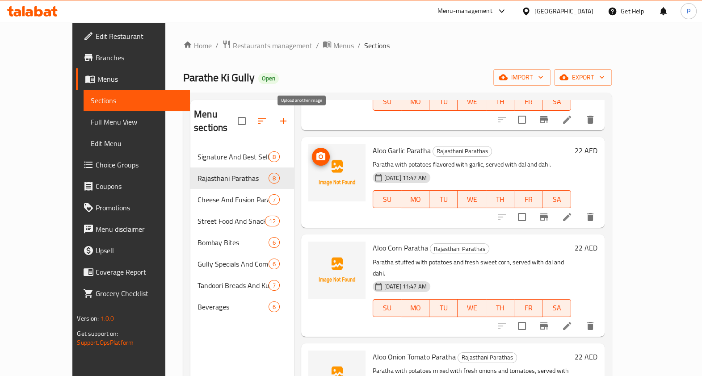
click at [316, 151] on icon "upload picture" at bounding box center [321, 156] width 11 height 11
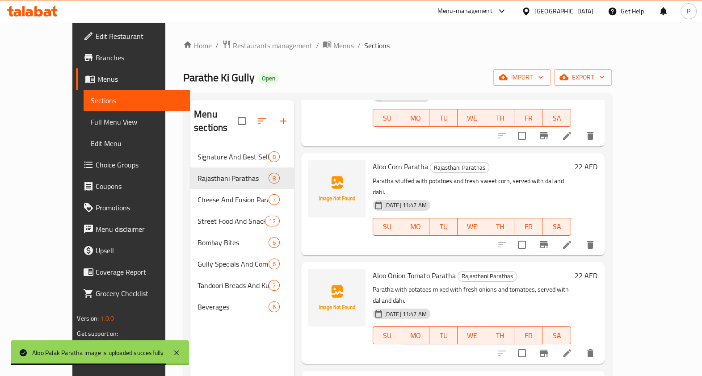
scroll to position [279, 0]
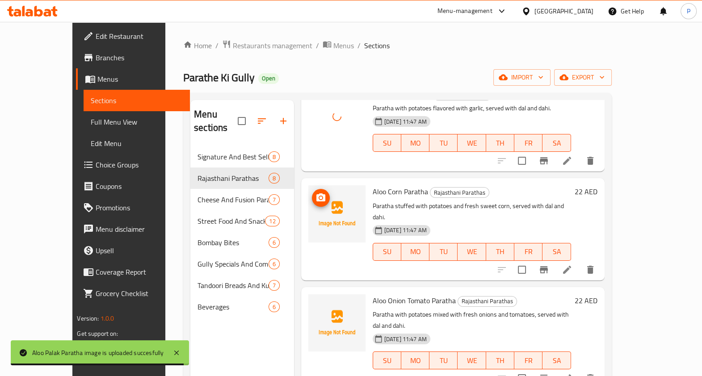
click at [312, 193] on span "upload picture" at bounding box center [321, 198] width 18 height 11
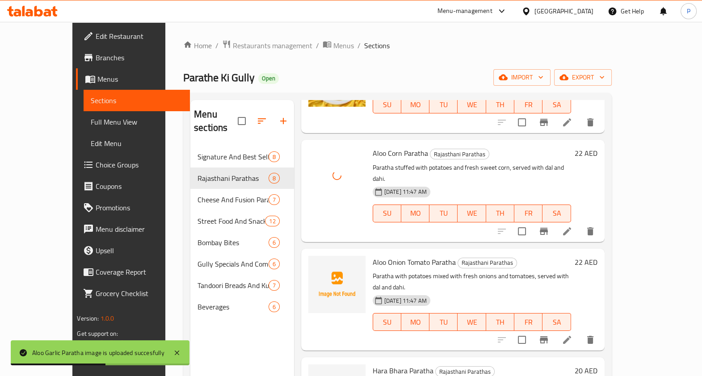
scroll to position [335, 0]
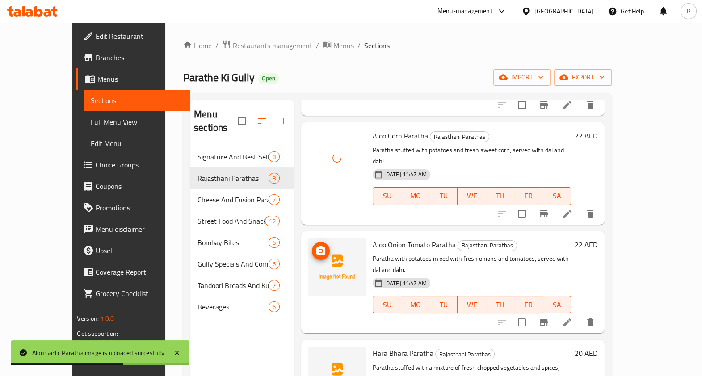
click at [328, 239] on img at bounding box center [336, 267] width 57 height 57
click at [316, 246] on icon "upload picture" at bounding box center [321, 251] width 11 height 11
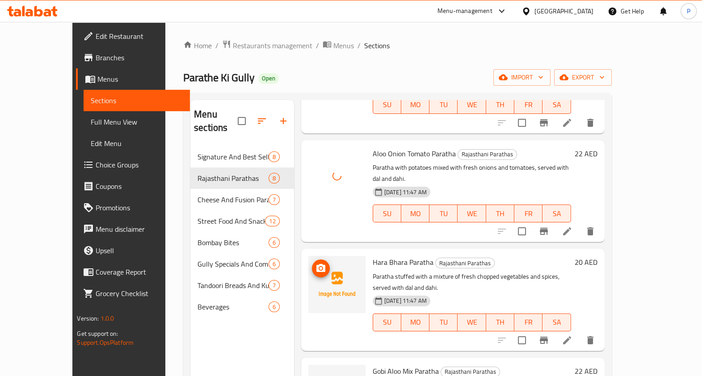
scroll to position [55, 0]
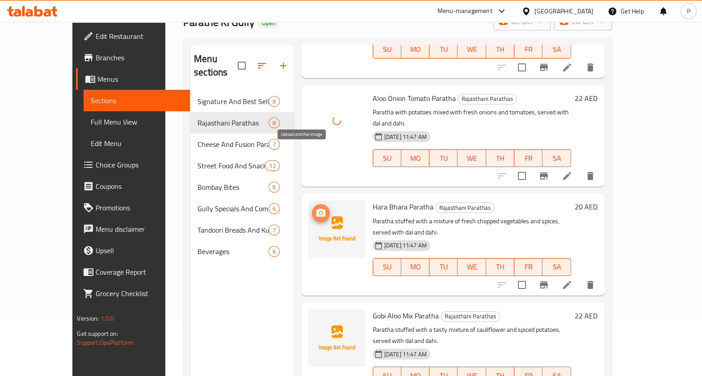
click at [316, 209] on icon "upload picture" at bounding box center [320, 213] width 9 height 8
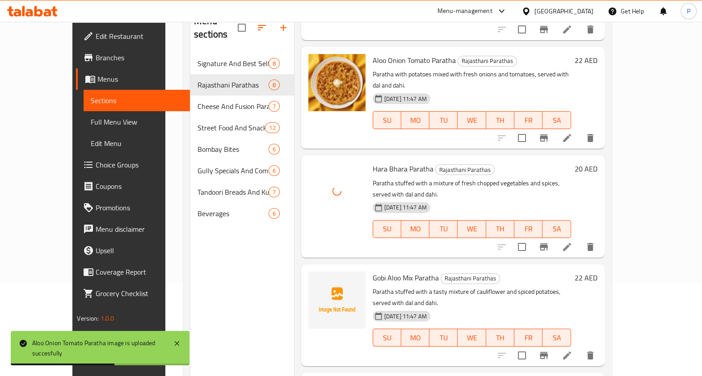
scroll to position [125, 0]
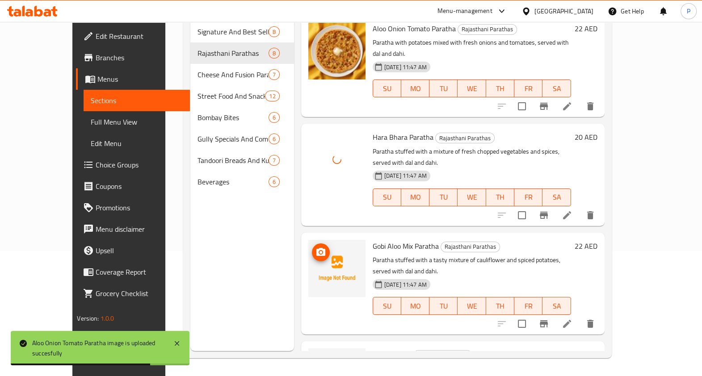
click at [316, 247] on icon "upload picture" at bounding box center [321, 252] width 11 height 11
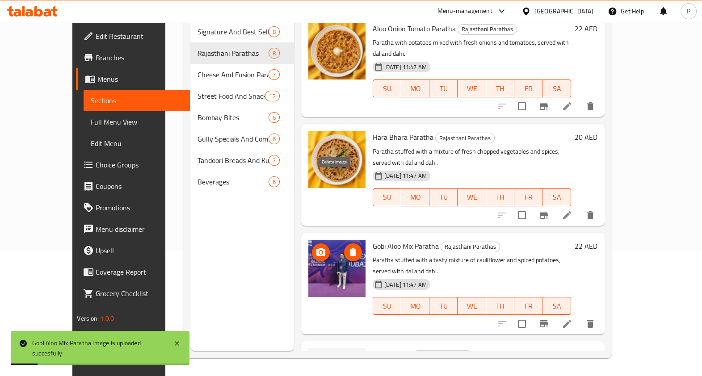
click at [350, 248] on icon "delete image" at bounding box center [353, 252] width 6 height 8
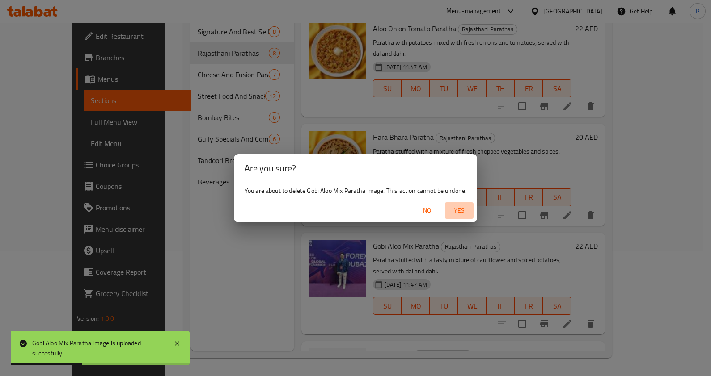
click at [461, 215] on span "Yes" at bounding box center [458, 210] width 21 height 11
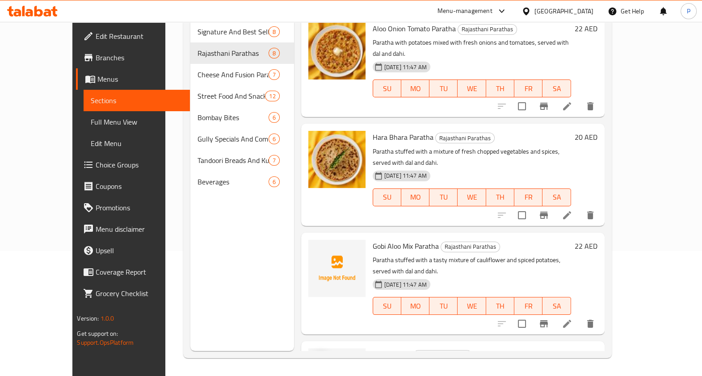
click at [316, 356] on icon "upload picture" at bounding box center [321, 361] width 11 height 11
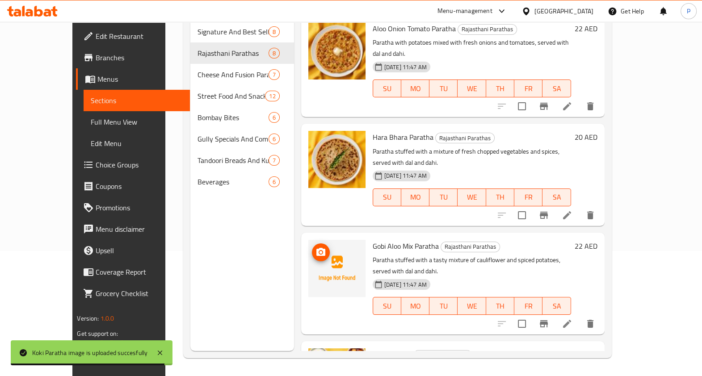
click at [316, 247] on icon "upload picture" at bounding box center [321, 252] width 11 height 11
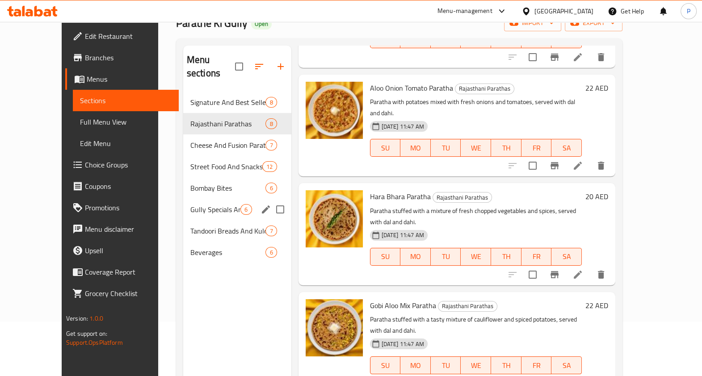
scroll to position [0, 0]
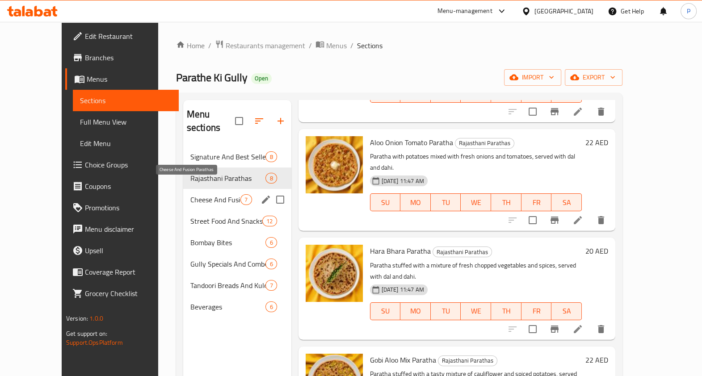
click at [196, 194] on span "Cheese And Fusion Parathas" at bounding box center [215, 199] width 50 height 11
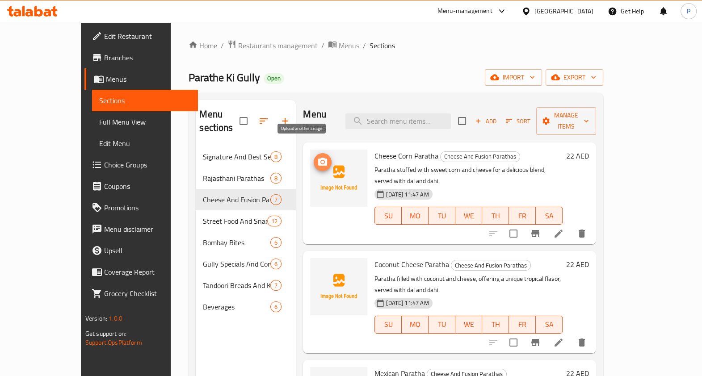
click at [318, 158] on icon "upload picture" at bounding box center [322, 162] width 9 height 8
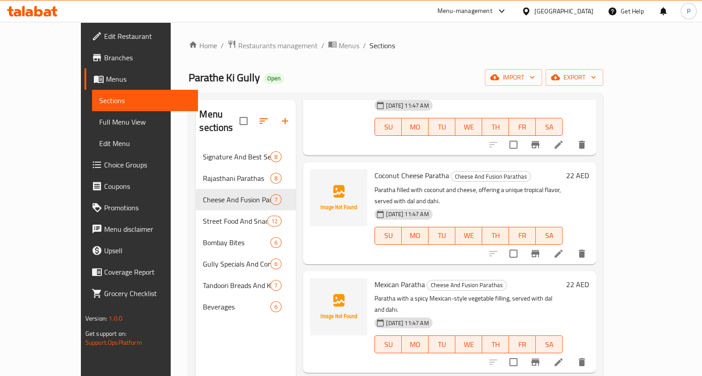
scroll to position [111, 0]
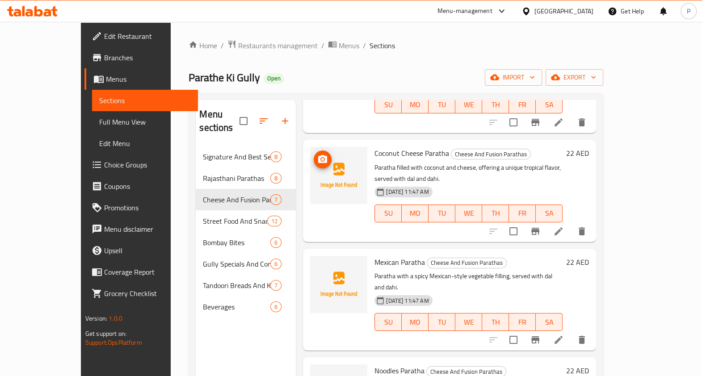
click at [318, 155] on icon "upload picture" at bounding box center [322, 159] width 9 height 8
